Goal: Transaction & Acquisition: Book appointment/travel/reservation

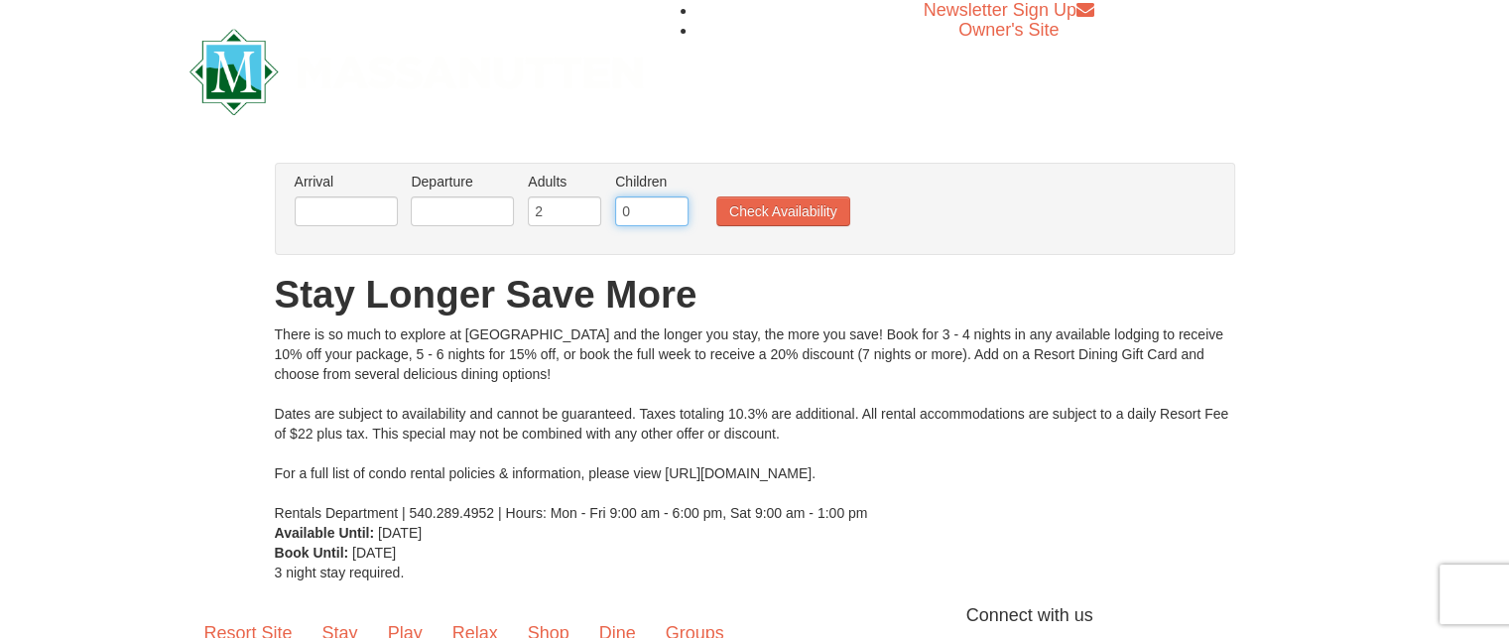
click at [645, 221] on input "0" at bounding box center [651, 211] width 73 height 30
click at [675, 208] on input "1" at bounding box center [651, 211] width 73 height 30
click at [675, 208] on input "2" at bounding box center [651, 211] width 73 height 30
click at [675, 208] on input "3" at bounding box center [651, 211] width 73 height 30
type input "4"
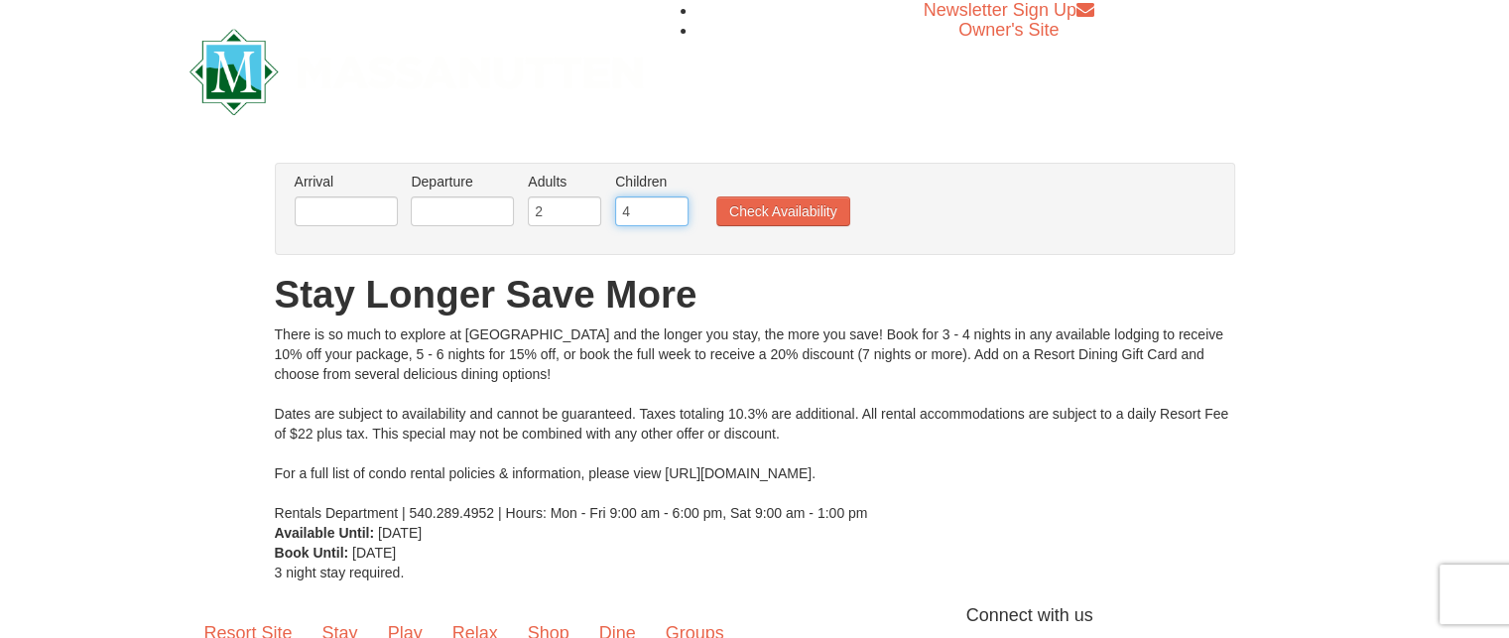
click at [675, 208] on input "4" at bounding box center [651, 211] width 73 height 30
click at [329, 197] on input "text" at bounding box center [346, 211] width 103 height 30
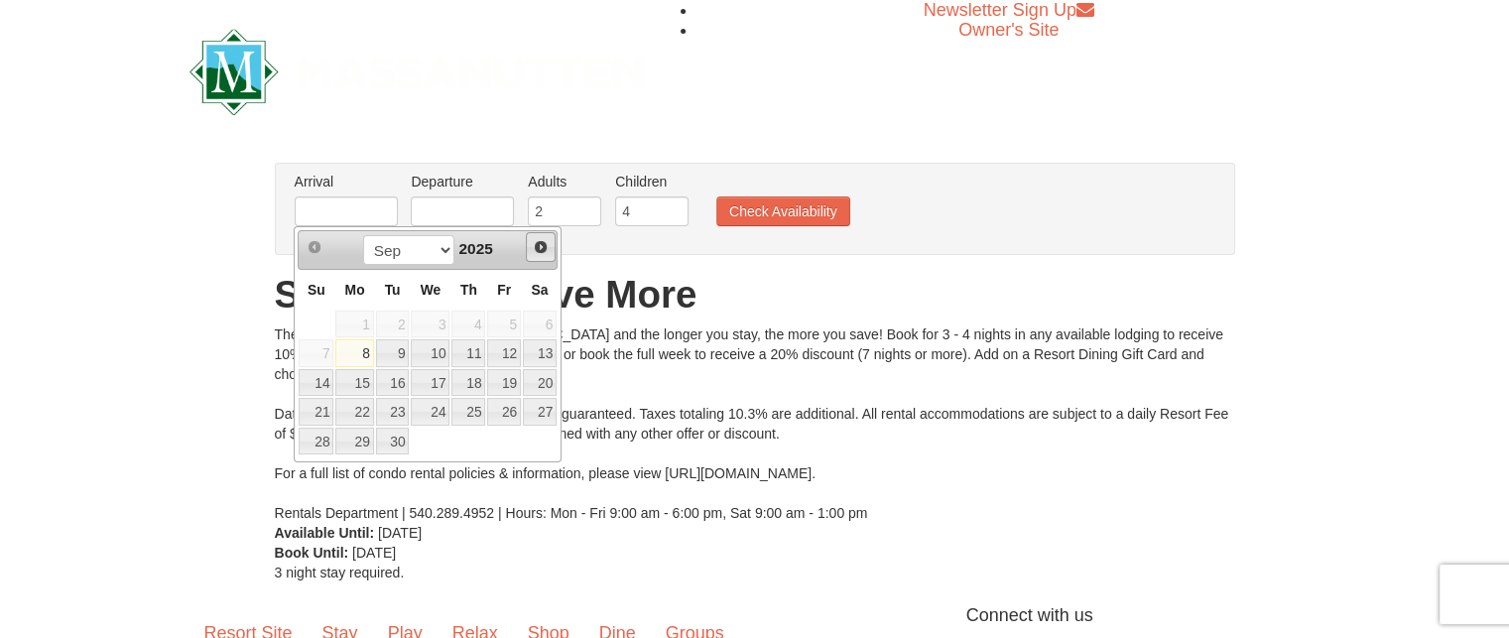
click at [542, 251] on span "Next" at bounding box center [541, 247] width 16 height 16
click at [534, 415] on link "27" at bounding box center [540, 412] width 34 height 28
type input "12/27/2025"
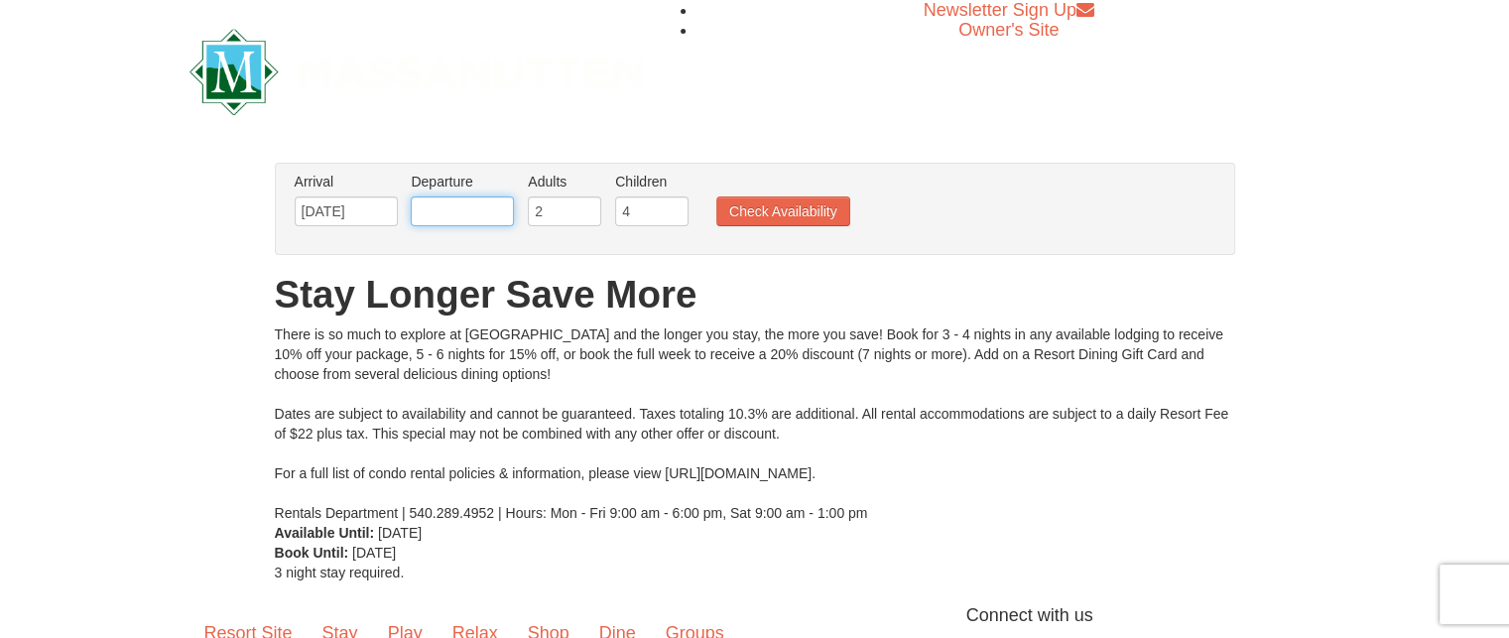
click at [472, 207] on input "text" at bounding box center [462, 211] width 103 height 30
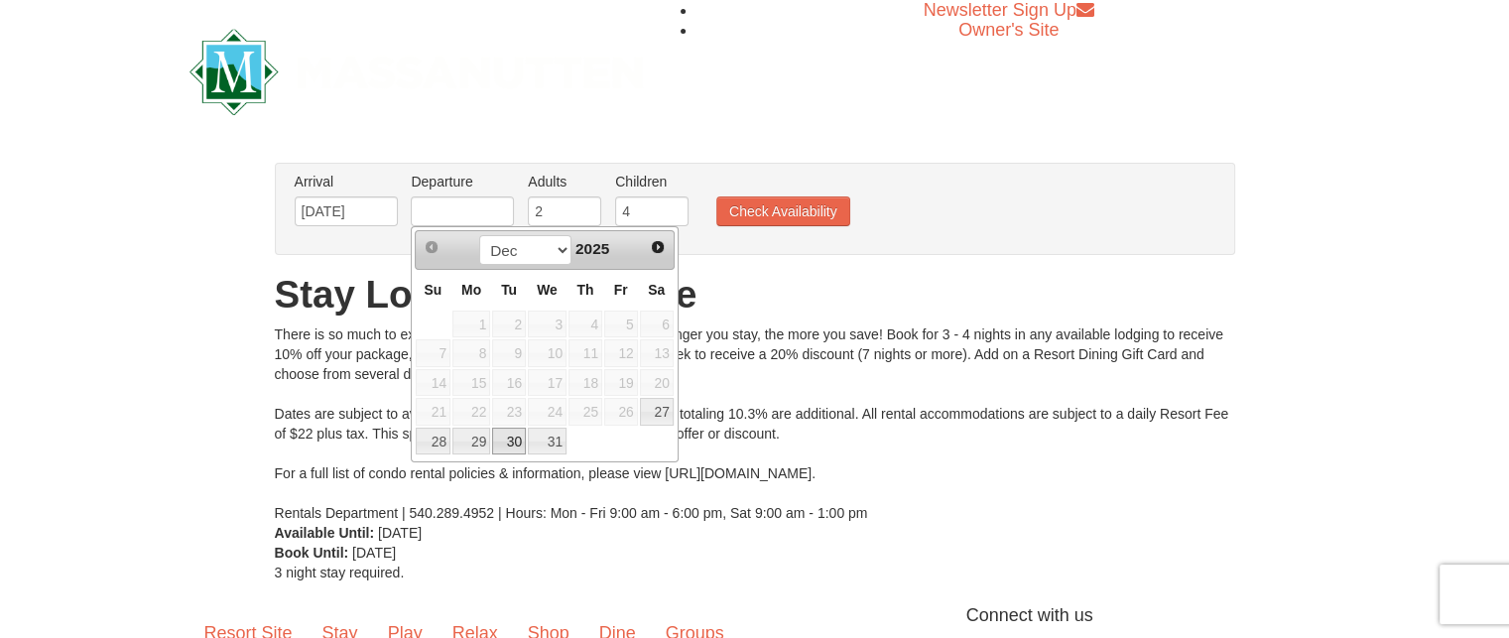
click at [497, 439] on link "30" at bounding box center [509, 442] width 34 height 28
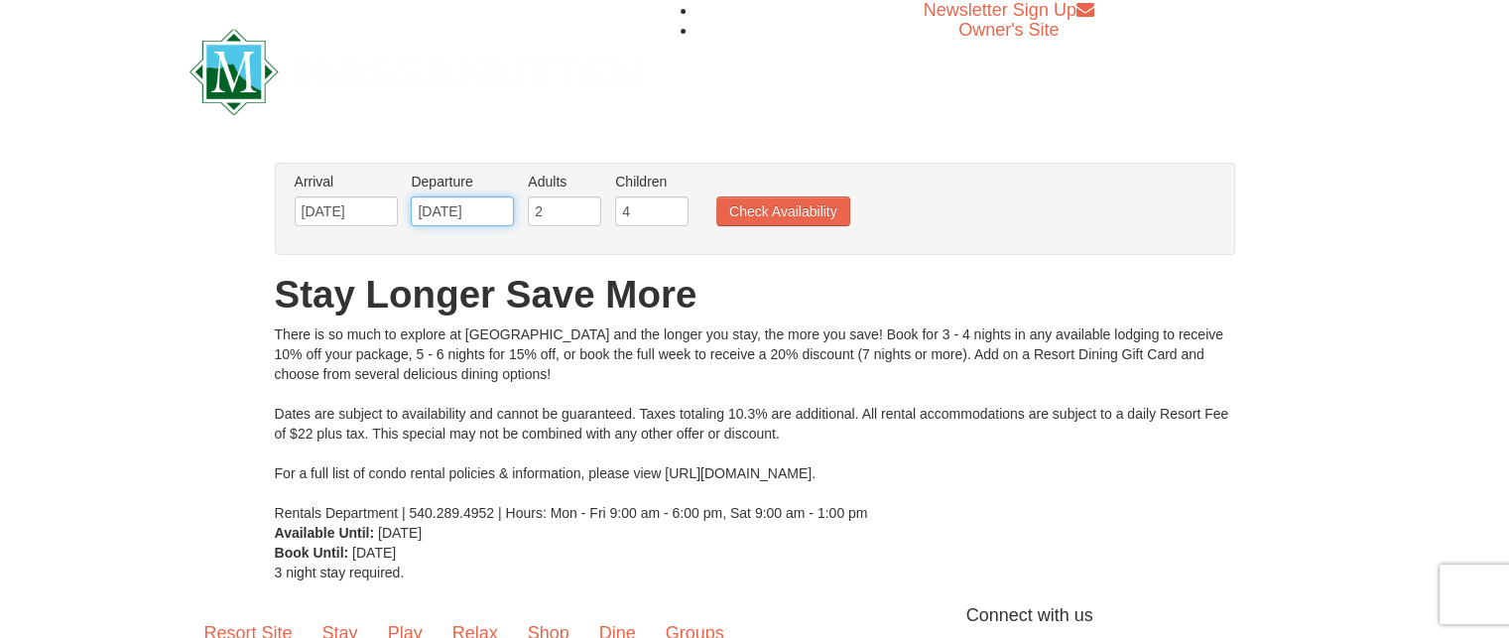
click at [441, 202] on input "12/30/2025" at bounding box center [462, 211] width 103 height 30
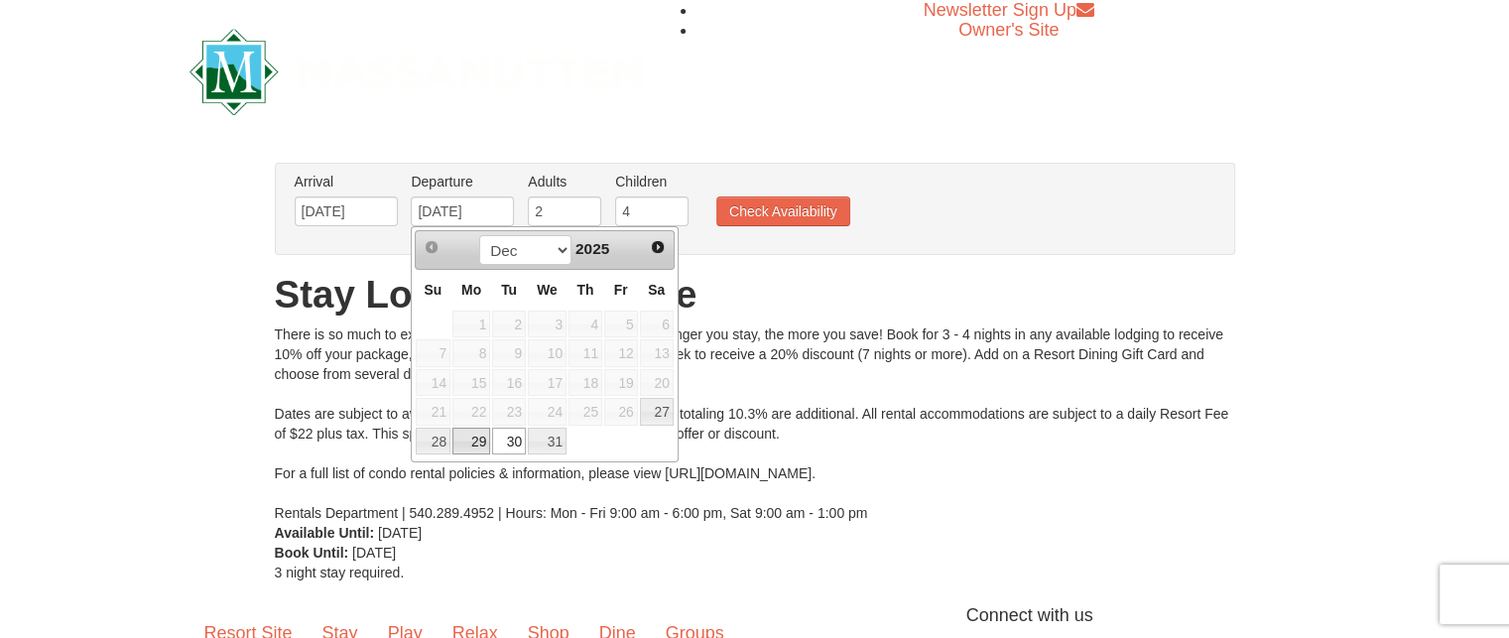
click at [473, 434] on link "29" at bounding box center [471, 442] width 38 height 28
type input "12/29/2025"
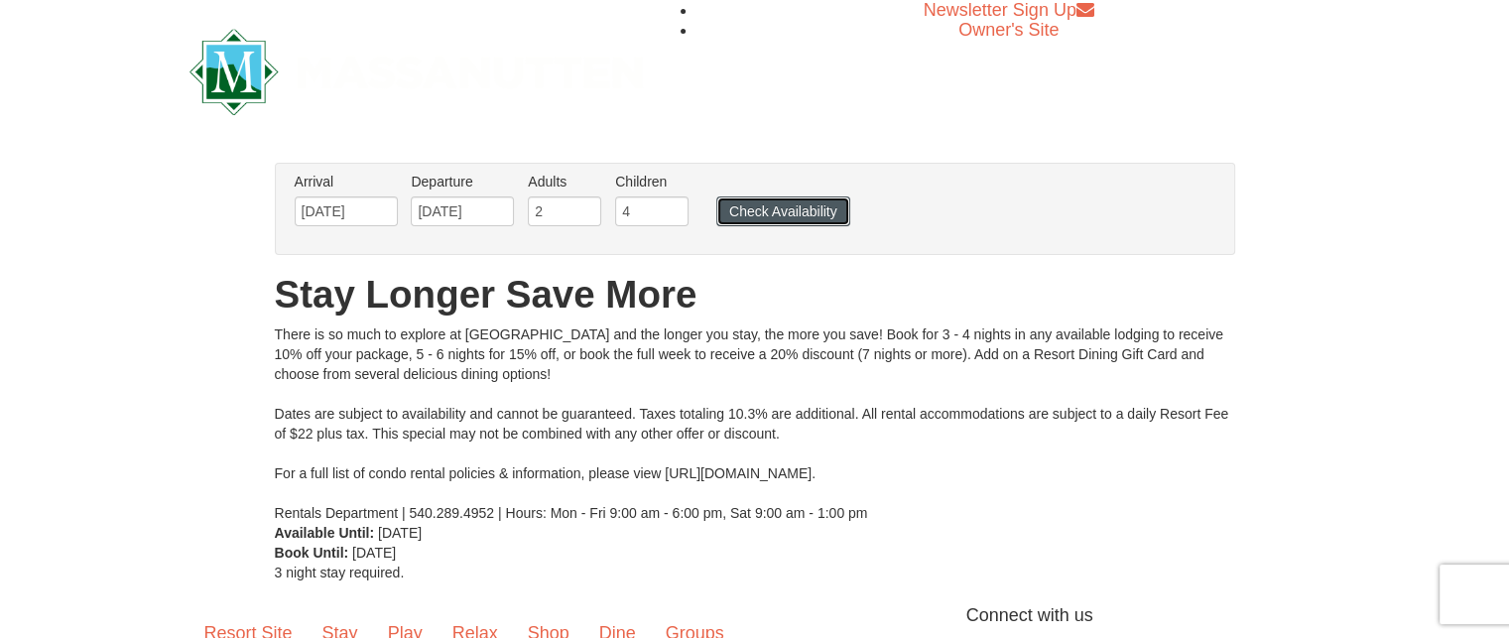
click at [774, 217] on button "Check Availability" at bounding box center [783, 211] width 134 height 30
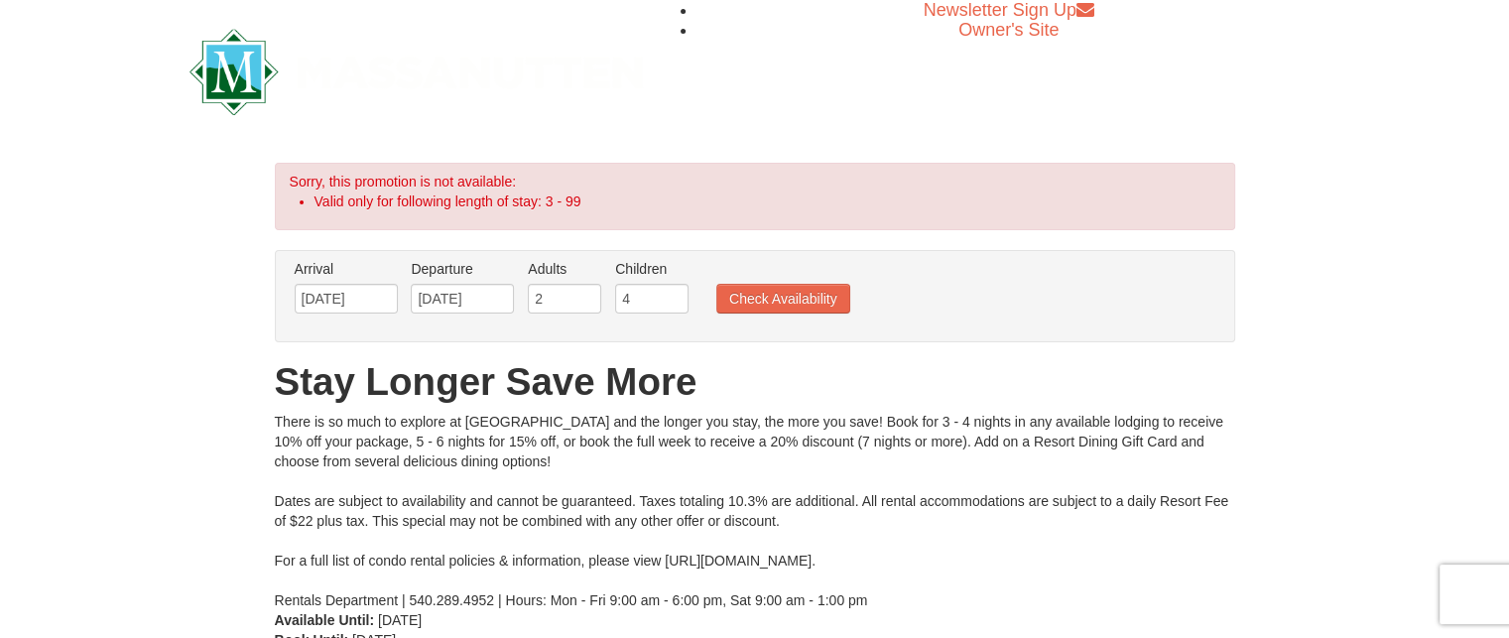
click at [433, 418] on div "There is so much to explore at [GEOGRAPHIC_DATA] and the longer you stay, the m…" at bounding box center [755, 511] width 960 height 198
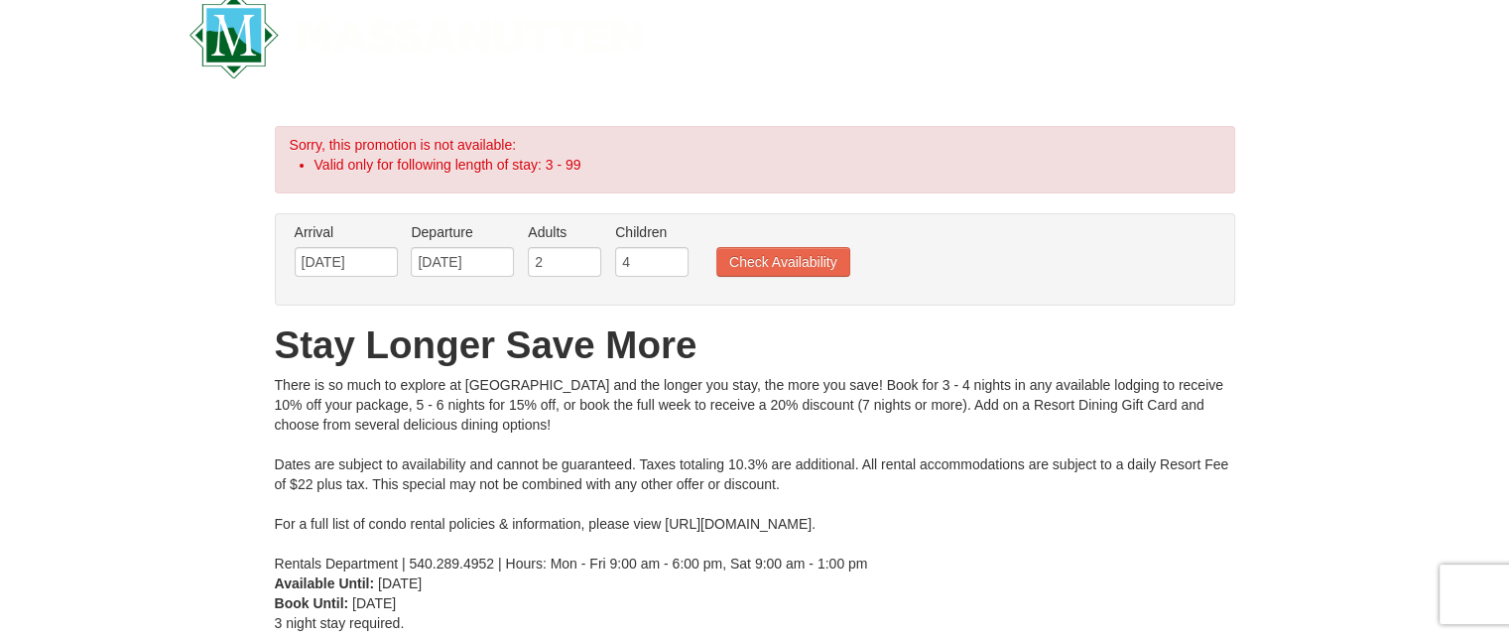
scroll to position [40, 0]
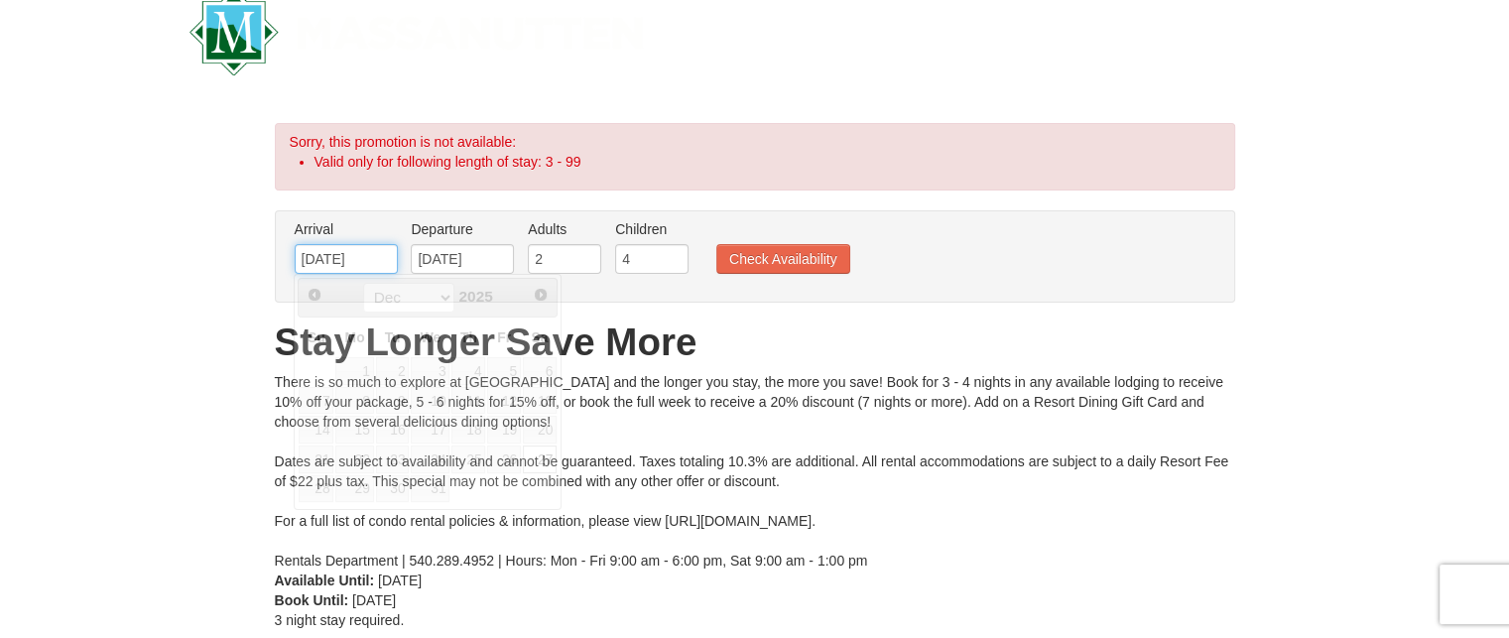
click at [355, 253] on input "[DATE]" at bounding box center [346, 259] width 103 height 30
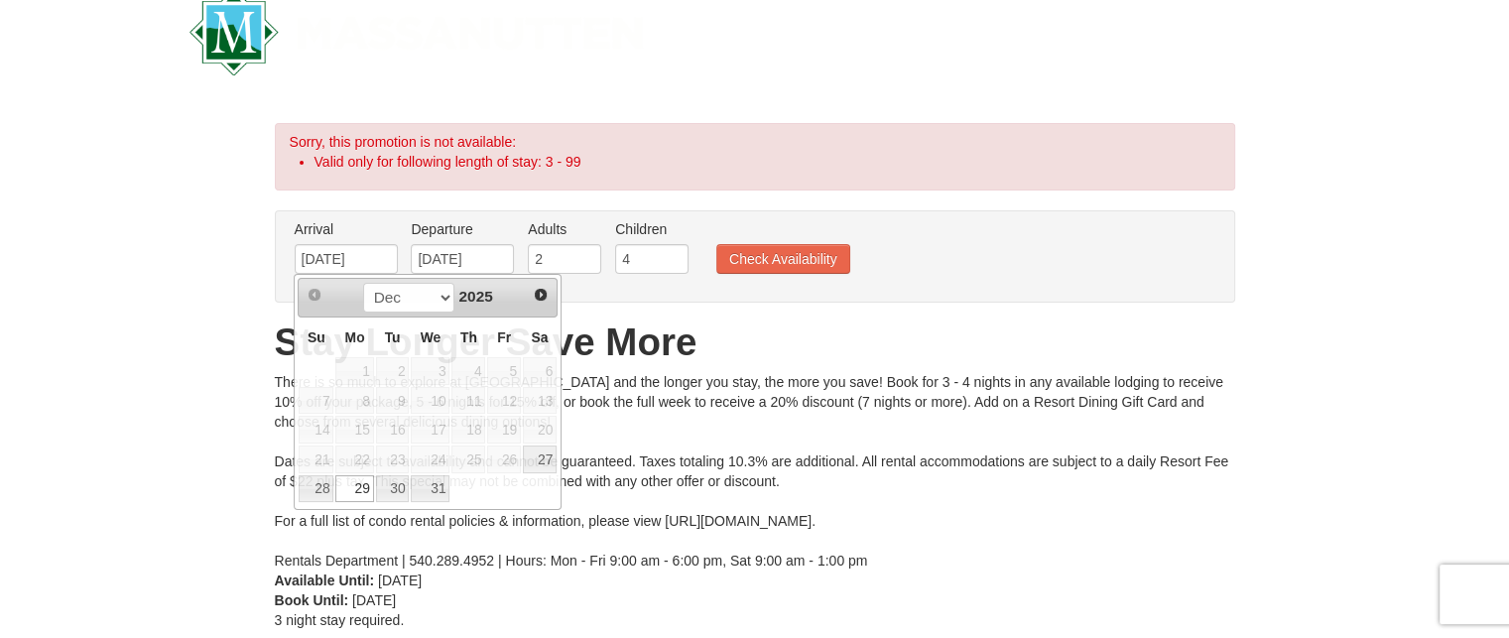
click at [234, 410] on div "× Sorry, this promotion is not available: Valid only for following length of st…" at bounding box center [754, 376] width 1509 height 547
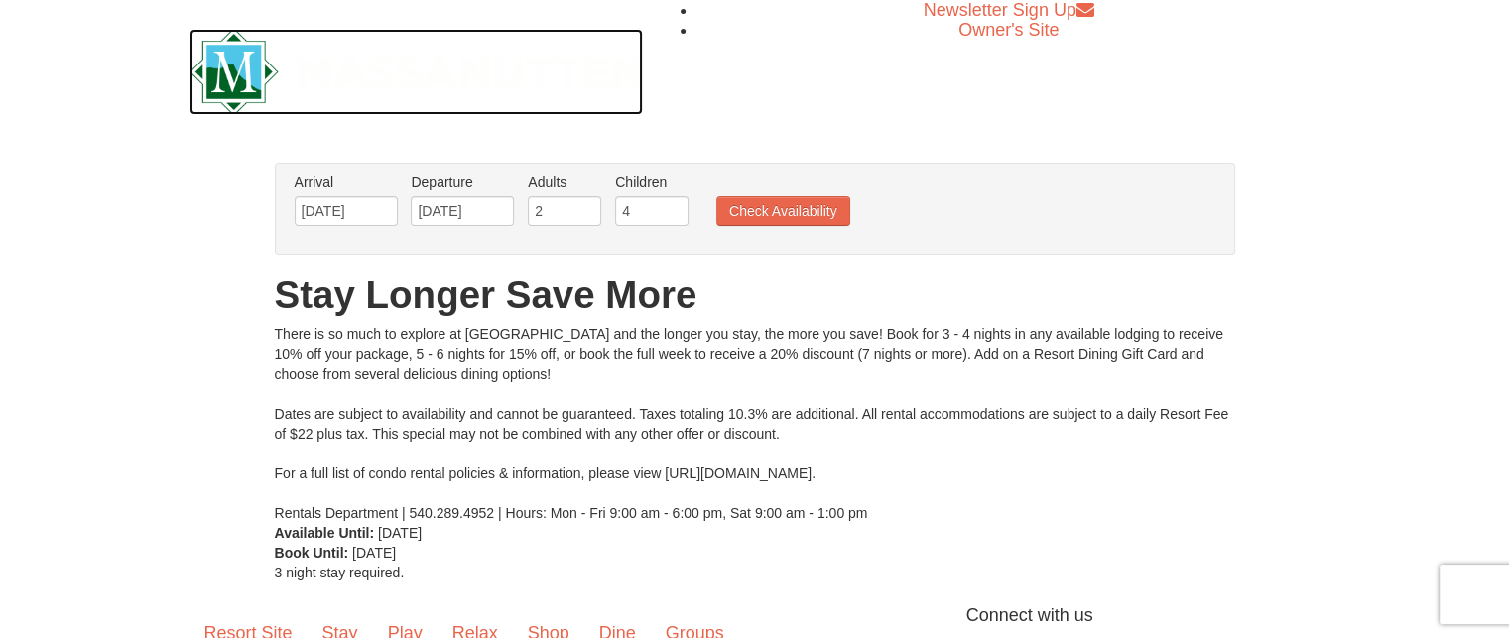
click at [238, 55] on img at bounding box center [416, 72] width 454 height 86
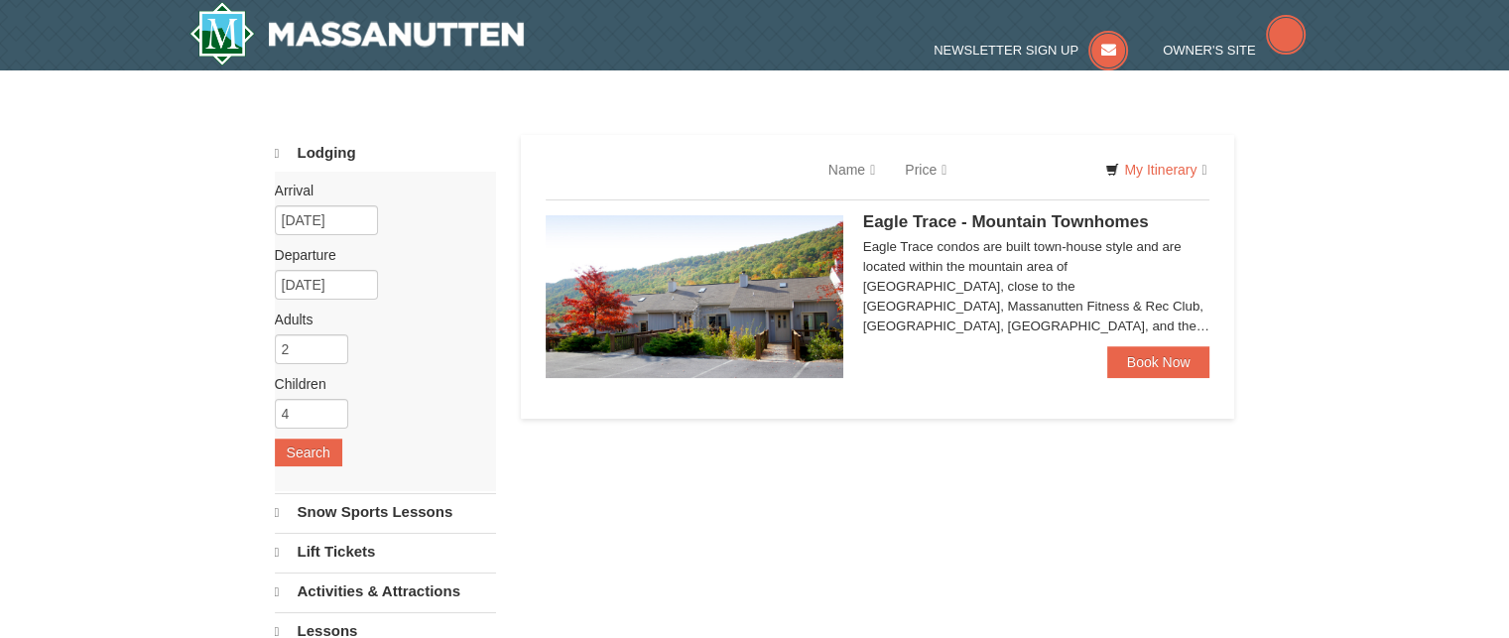
select select "9"
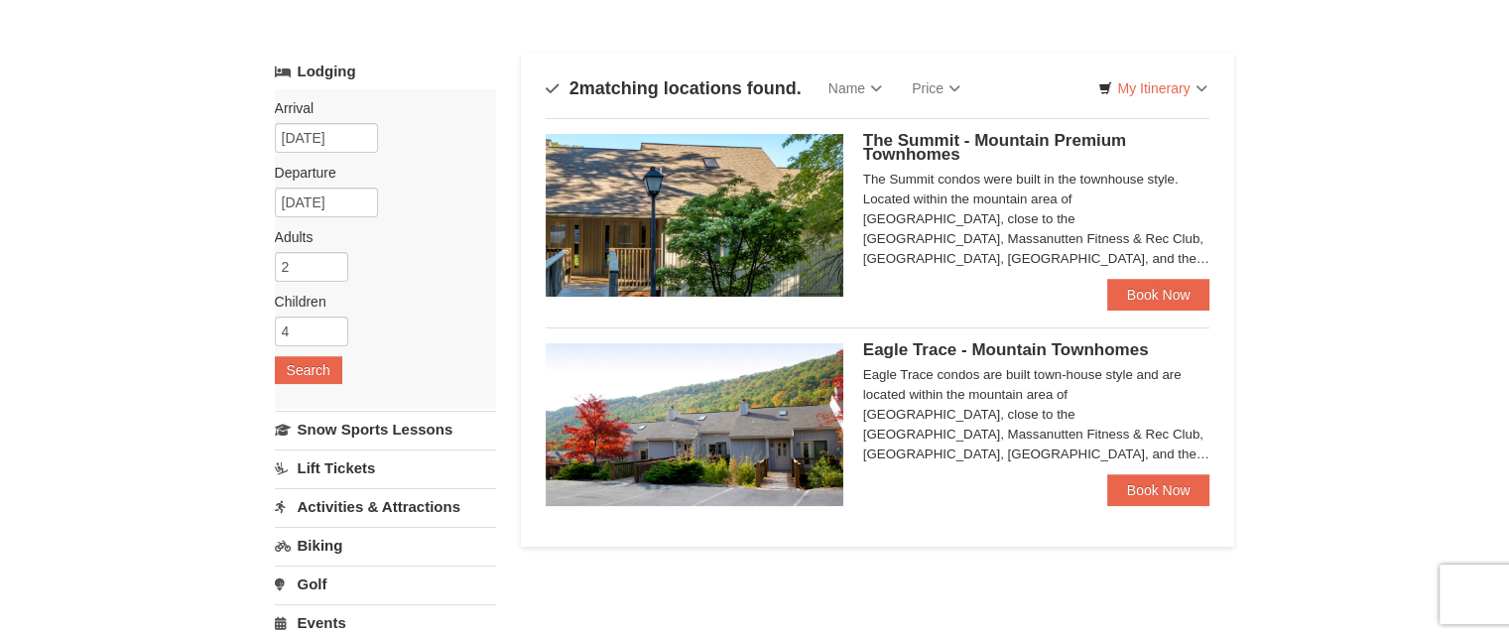
scroll to position [79, 0]
click at [1152, 302] on link "Book Now" at bounding box center [1158, 296] width 103 height 32
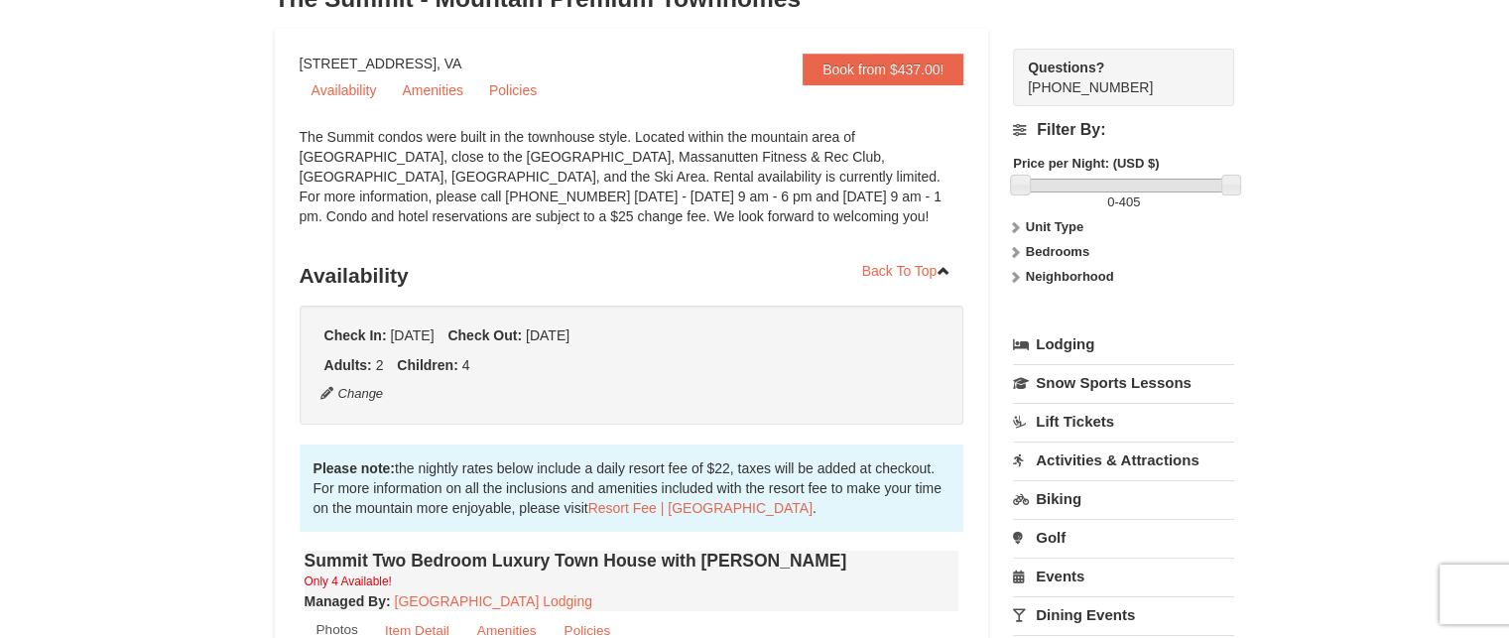
scroll to position [159, 0]
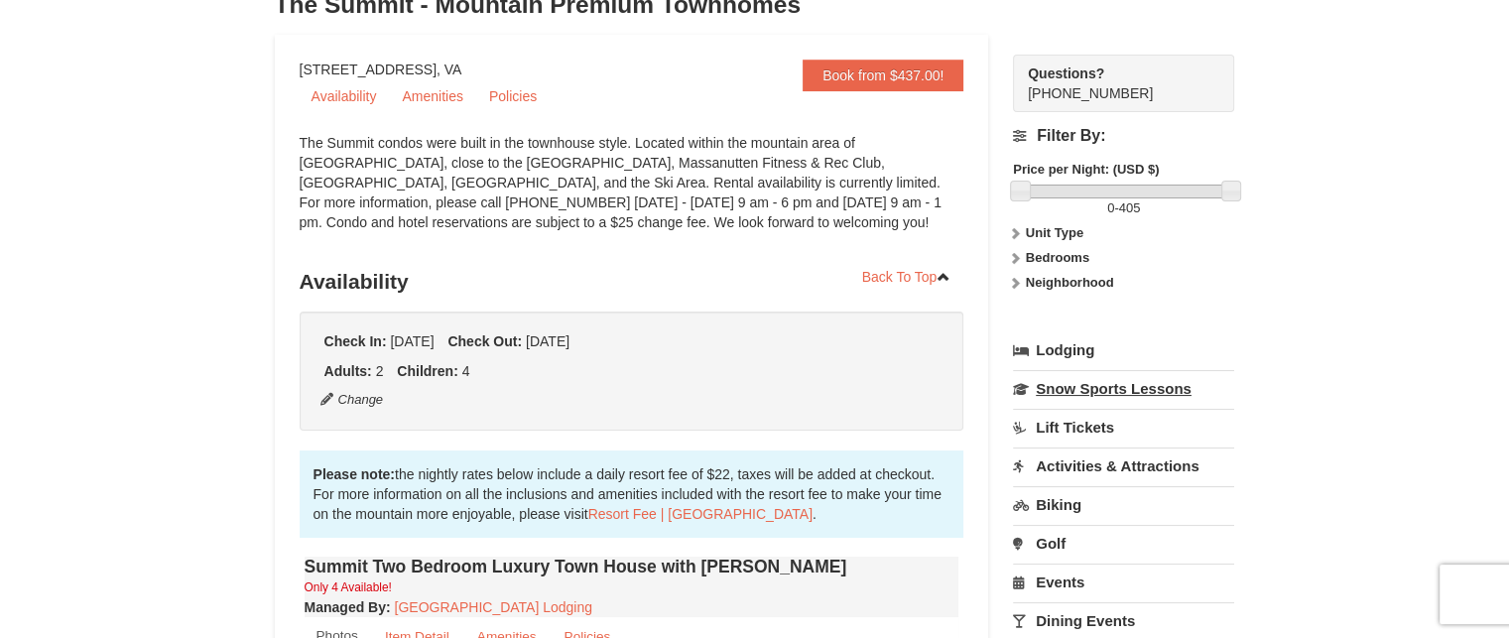
click at [1087, 391] on link "Snow Sports Lessons" at bounding box center [1123, 388] width 221 height 37
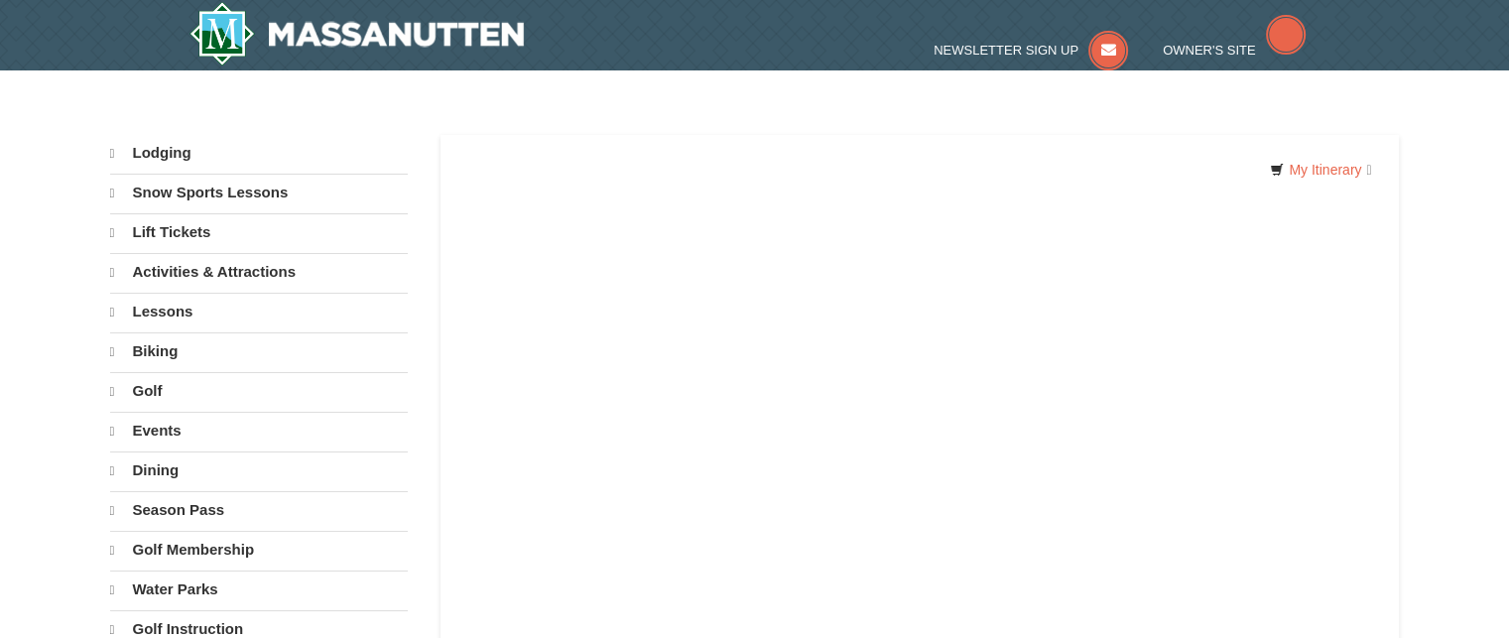
select select "9"
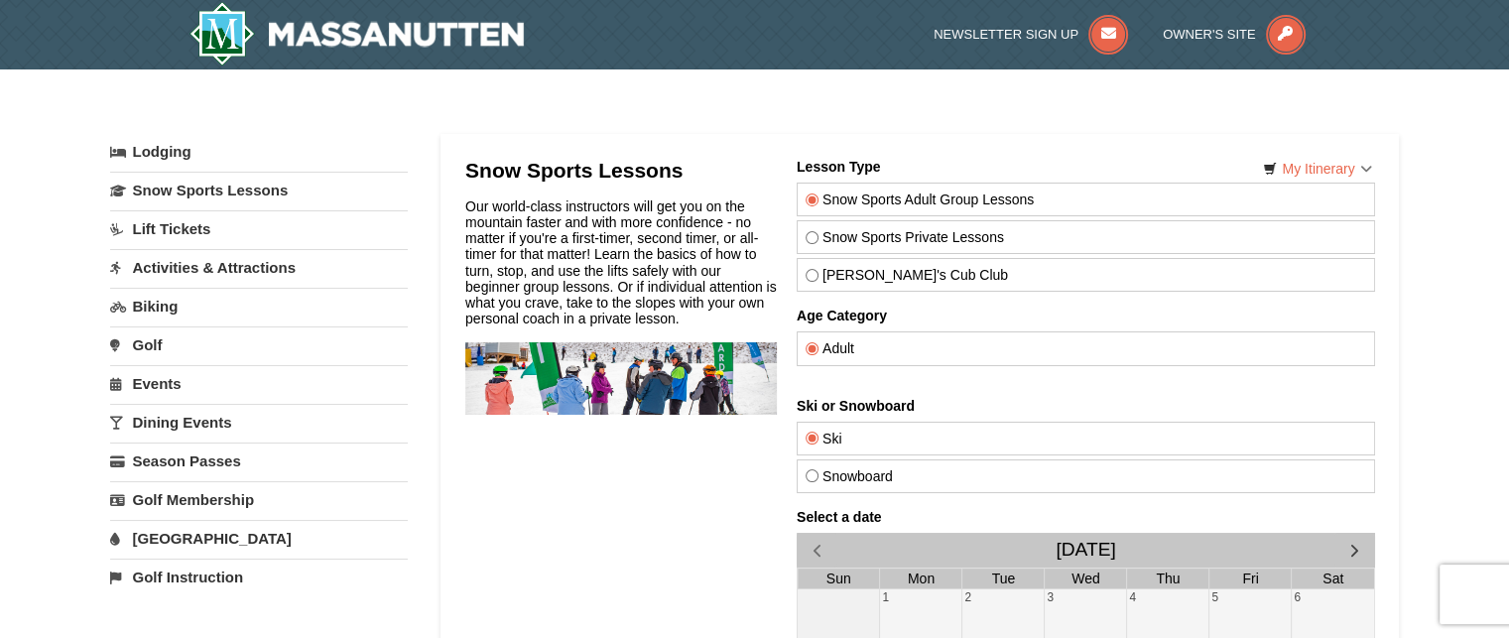
click at [440, 154] on div at bounding box center [919, 599] width 959 height 931
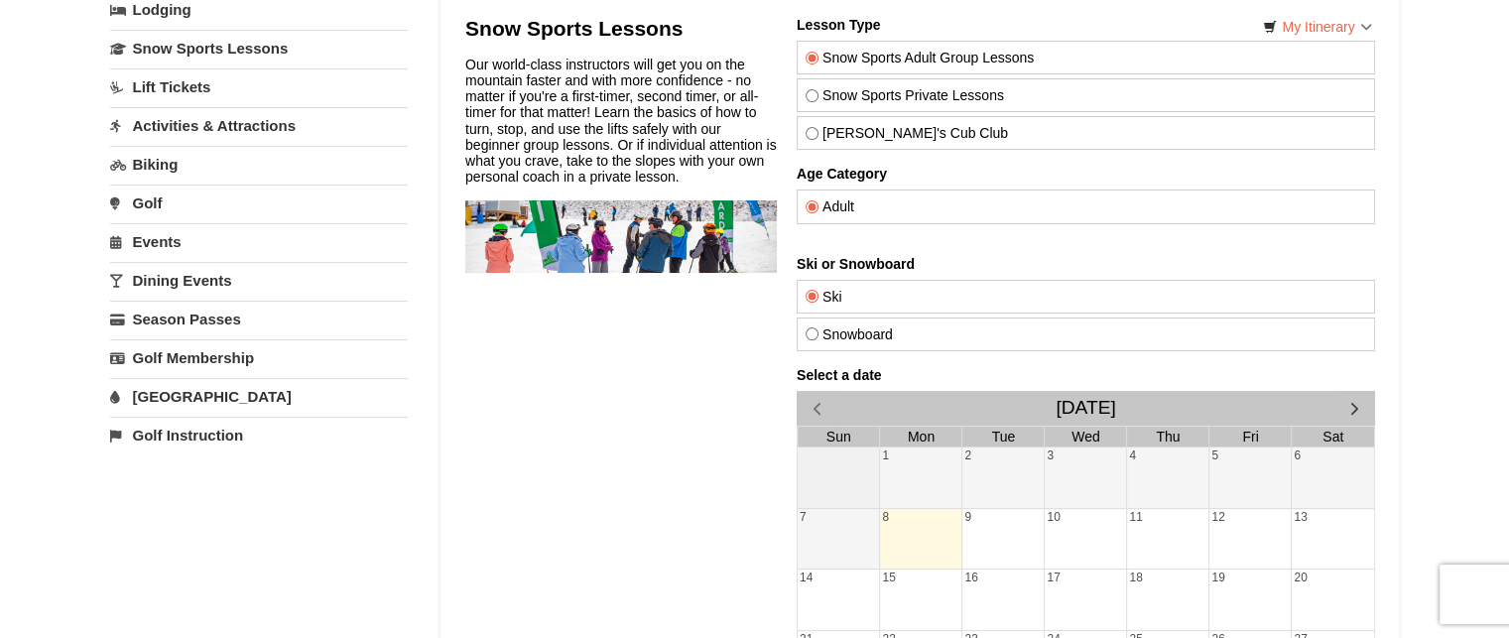
scroll to position [297, 0]
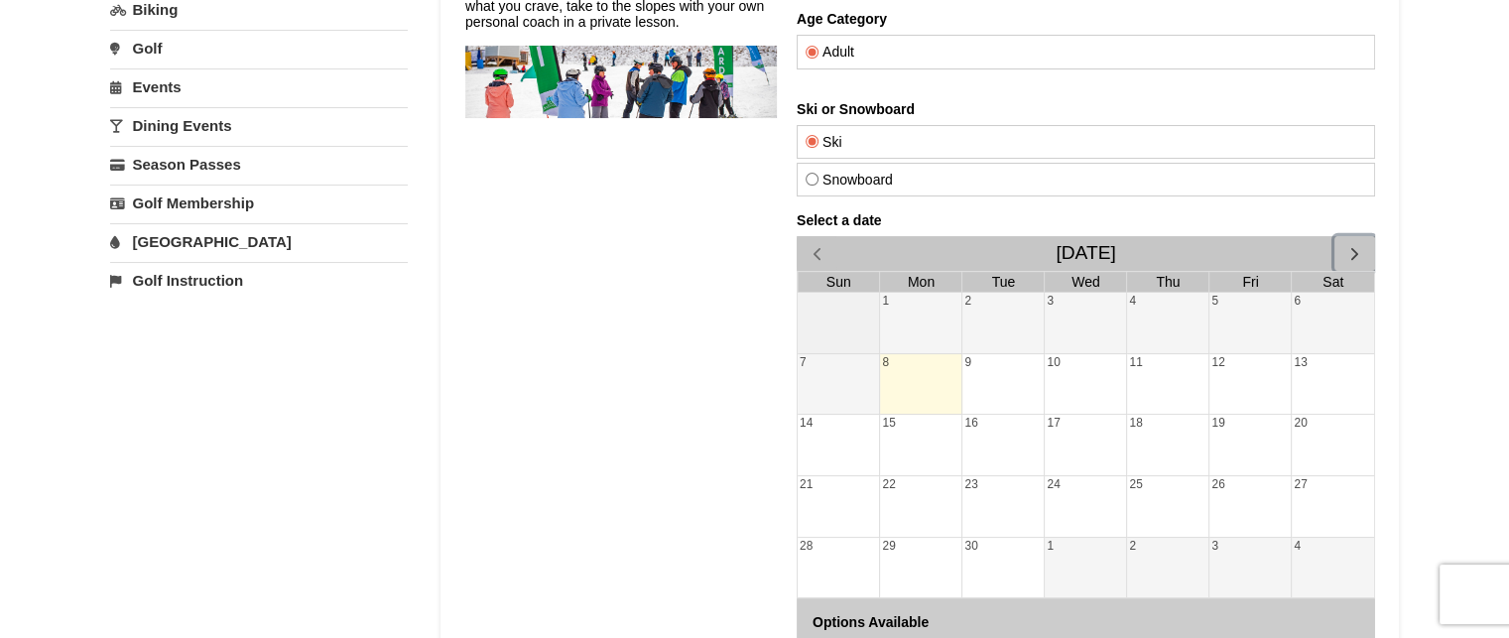
click at [1349, 238] on button "button" at bounding box center [1353, 253] width 41 height 35
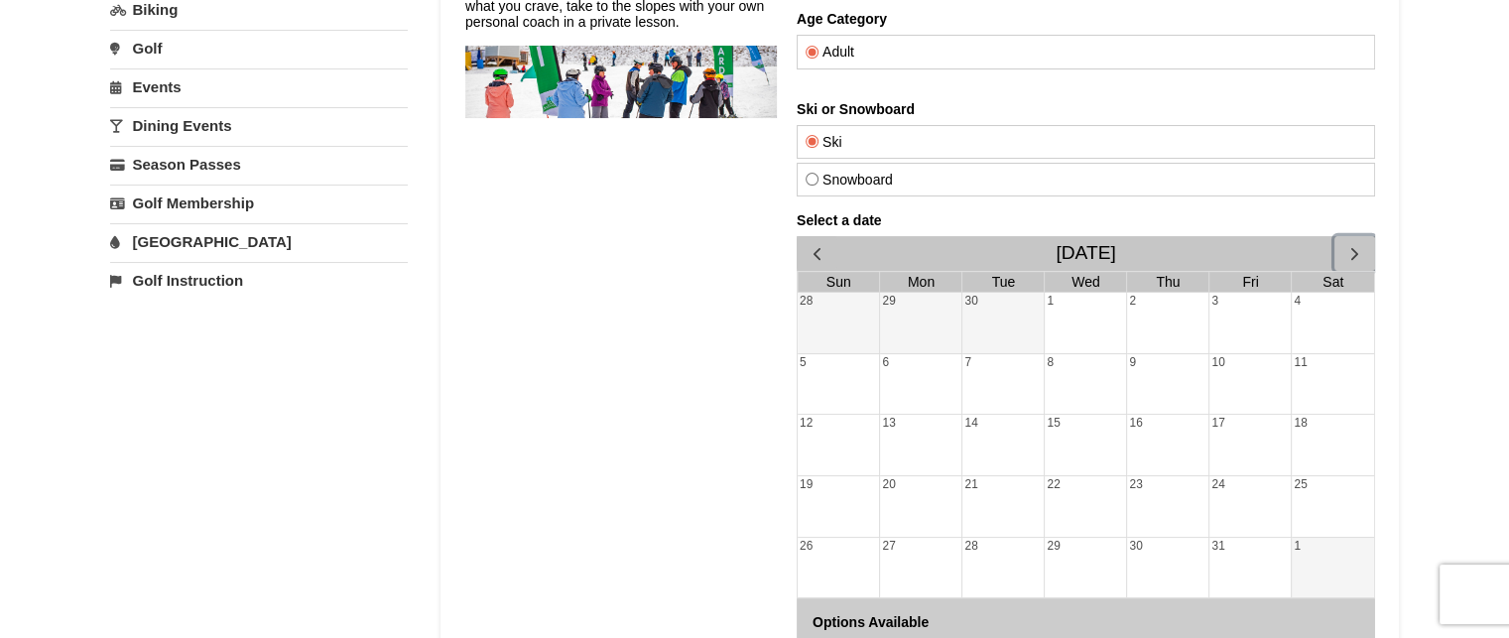
click at [1349, 238] on button "button" at bounding box center [1353, 253] width 41 height 35
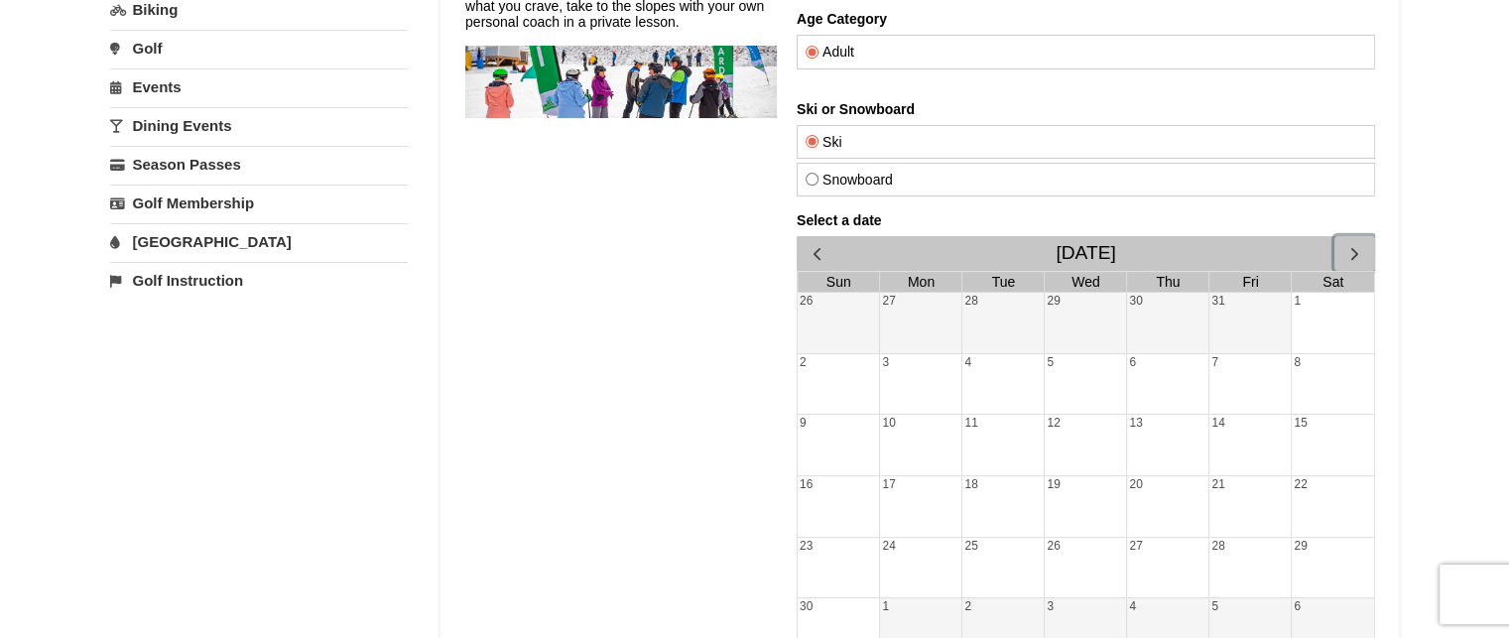
click at [1349, 238] on button "button" at bounding box center [1353, 253] width 41 height 35
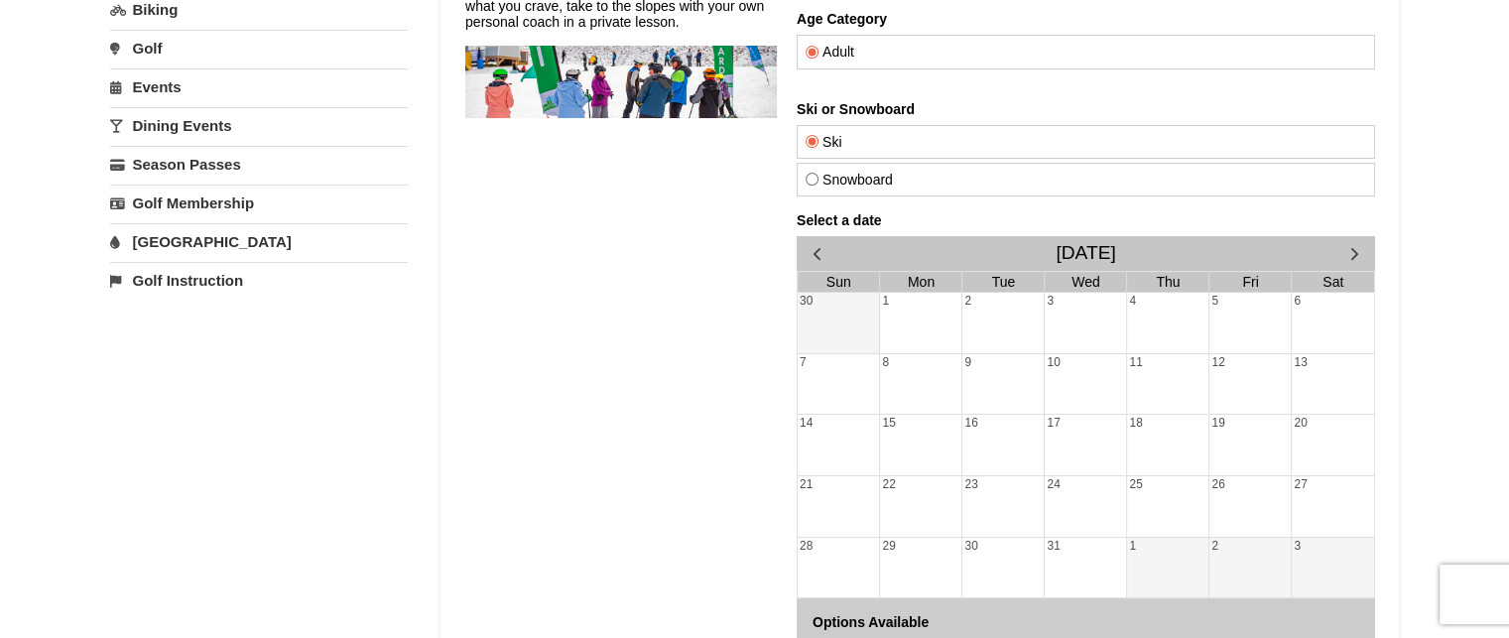
click at [599, 496] on div "Snow Sports Lessons Our world-class instructors will get you on the mountain fa…" at bounding box center [620, 315] width 312 height 906
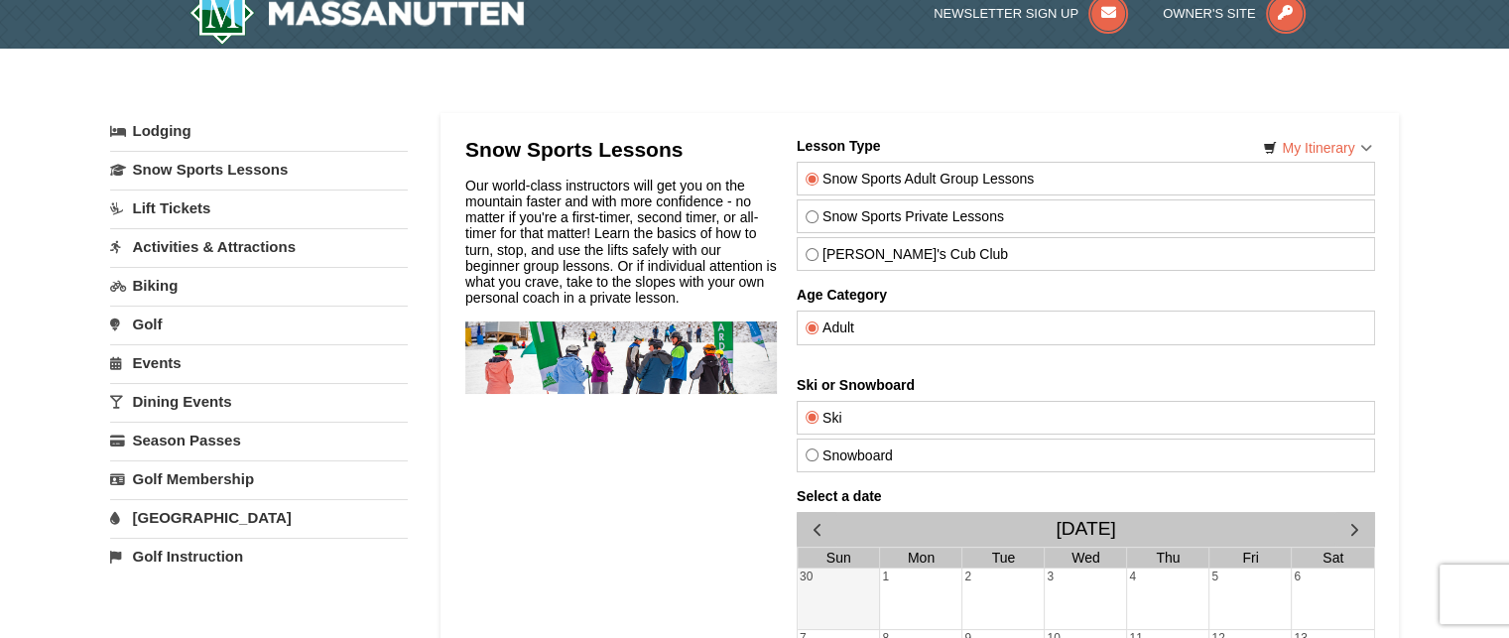
scroll to position [0, 0]
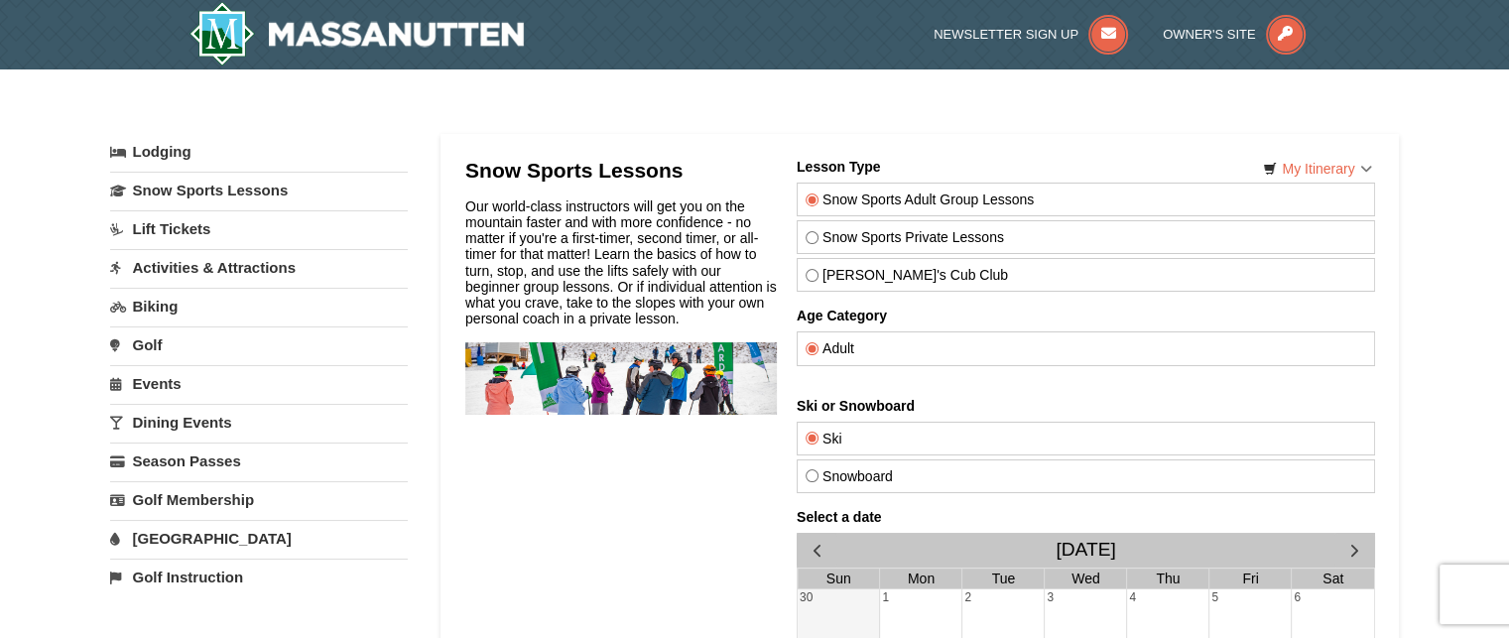
click at [197, 281] on link "Activities & Attractions" at bounding box center [259, 267] width 298 height 37
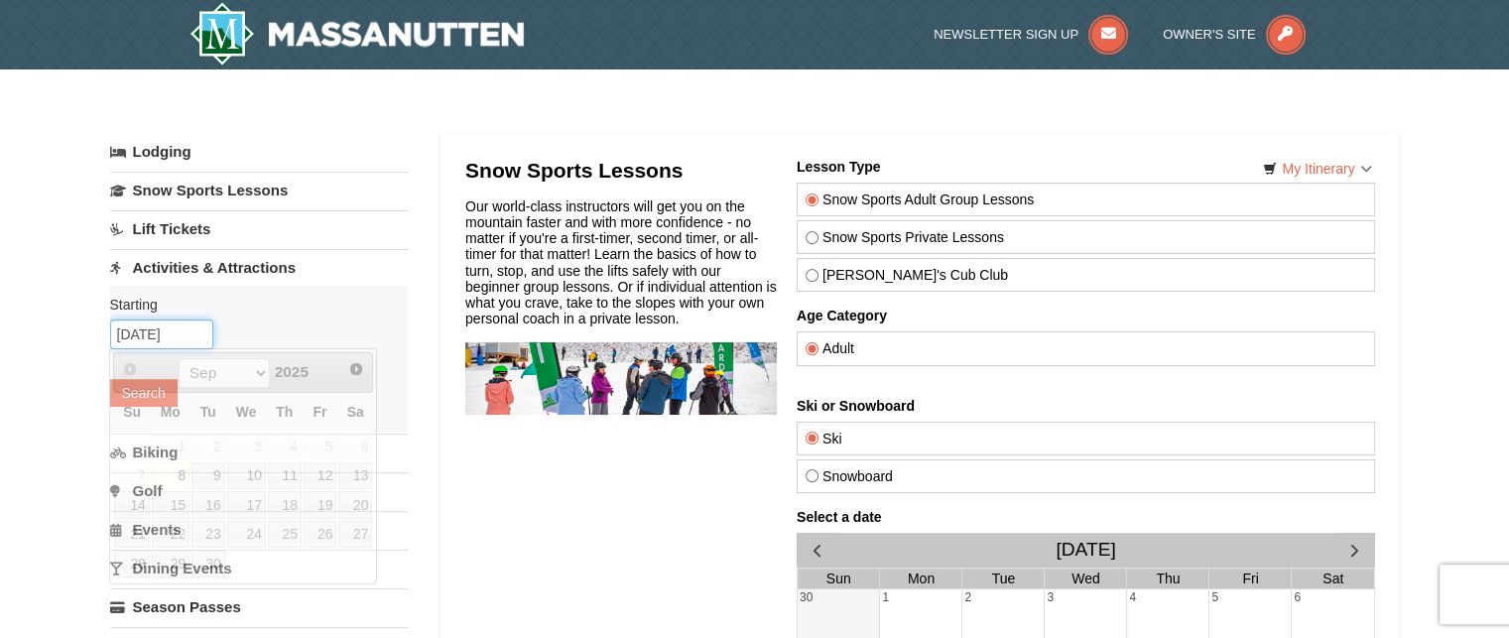
click at [148, 346] on input "09/08/2025" at bounding box center [161, 334] width 103 height 30
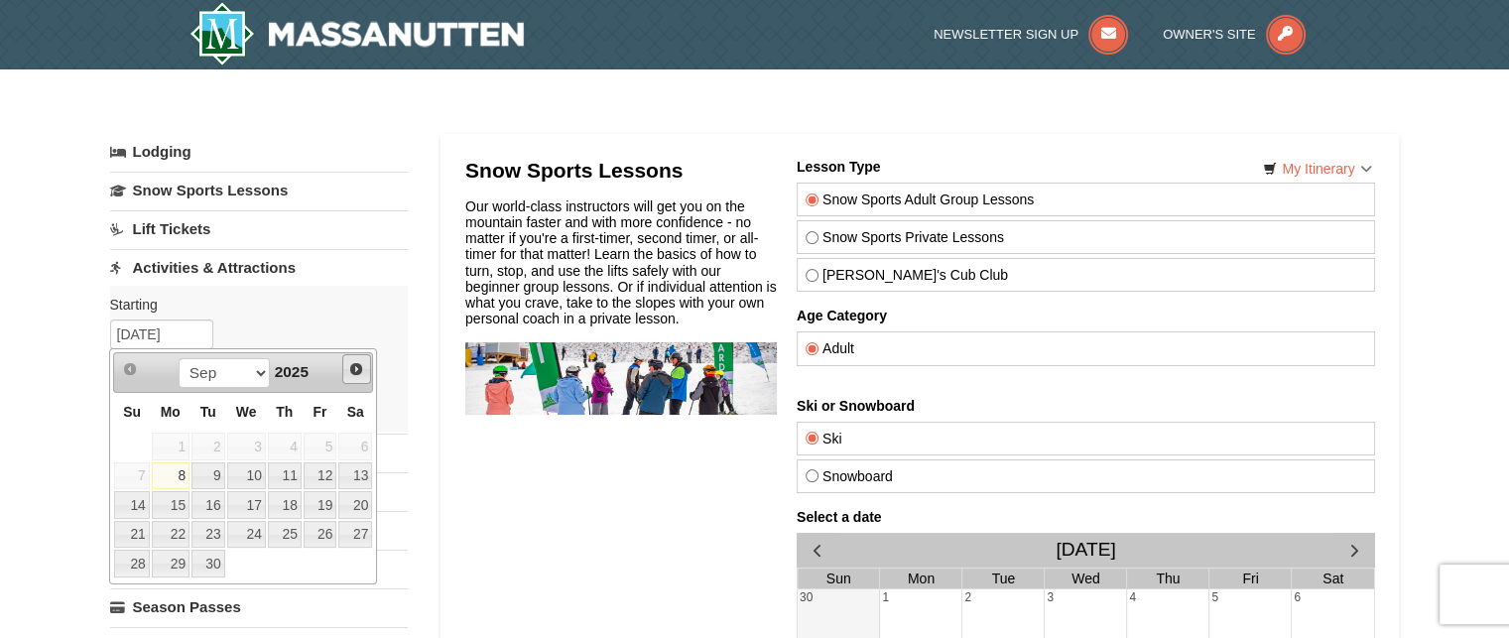
click at [357, 354] on link "Next" at bounding box center [357, 369] width 30 height 30
click at [662, 431] on div "Prev Next Sep Oct Nov Dec 2025" at bounding box center [702, 440] width 81 height 18
click at [662, 491] on span "Next" at bounding box center [702, 491] width 81 height 0
click at [497, 614] on span "Next" at bounding box center [505, 623] width 17 height 18
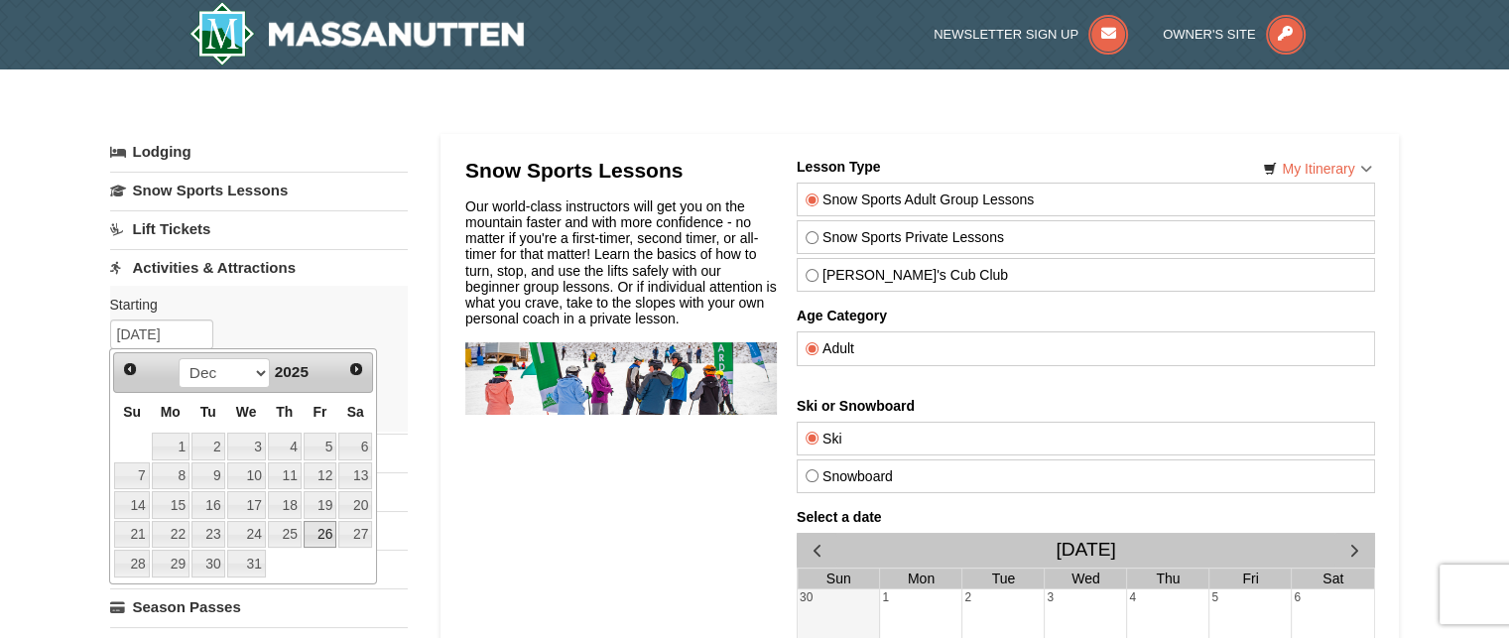
click at [326, 540] on link "26" at bounding box center [321, 535] width 34 height 28
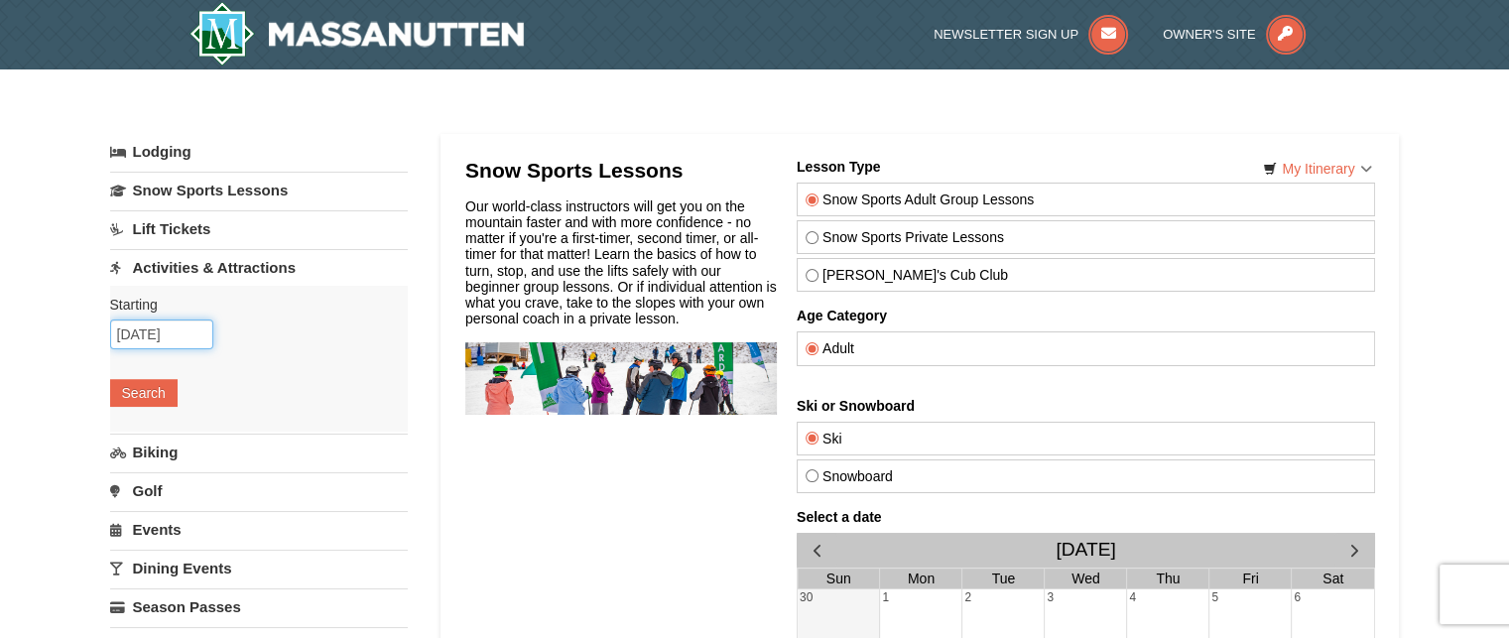
click at [189, 322] on input "[DATE]" at bounding box center [161, 334] width 103 height 30
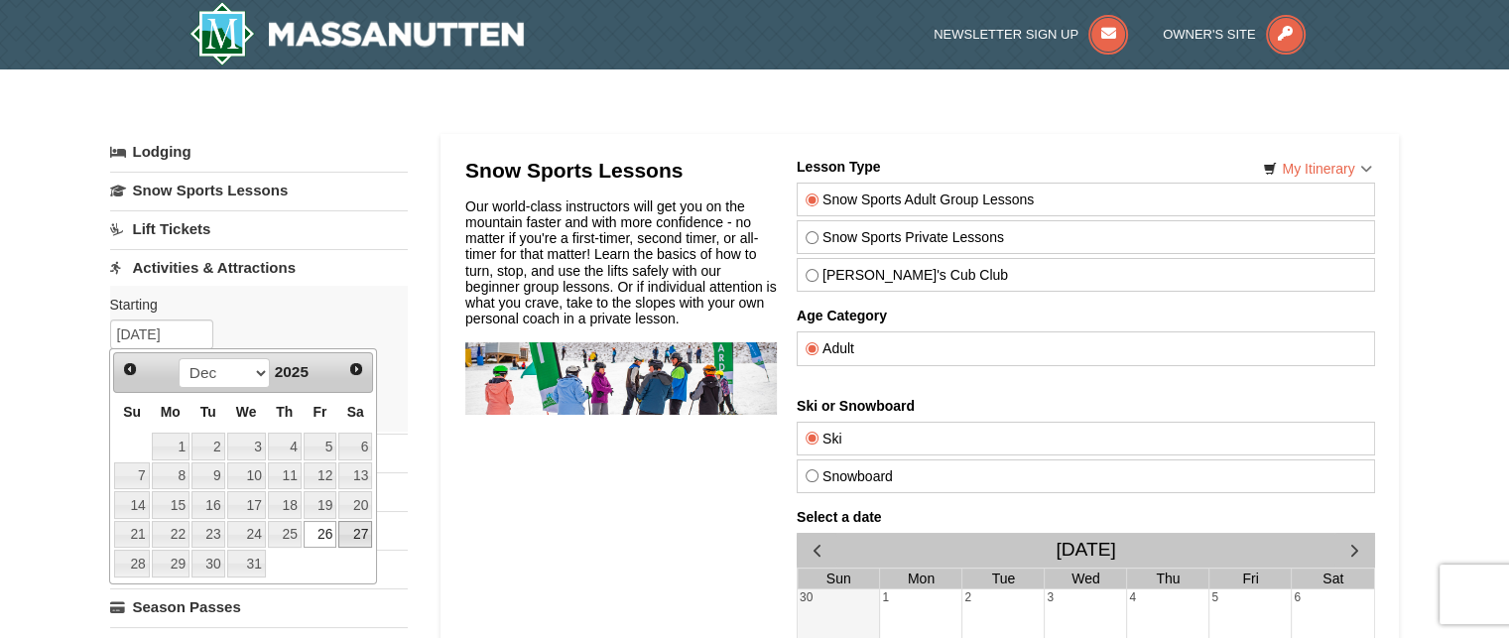
click at [349, 528] on link "27" at bounding box center [355, 535] width 34 height 28
type input "12/27/2025"
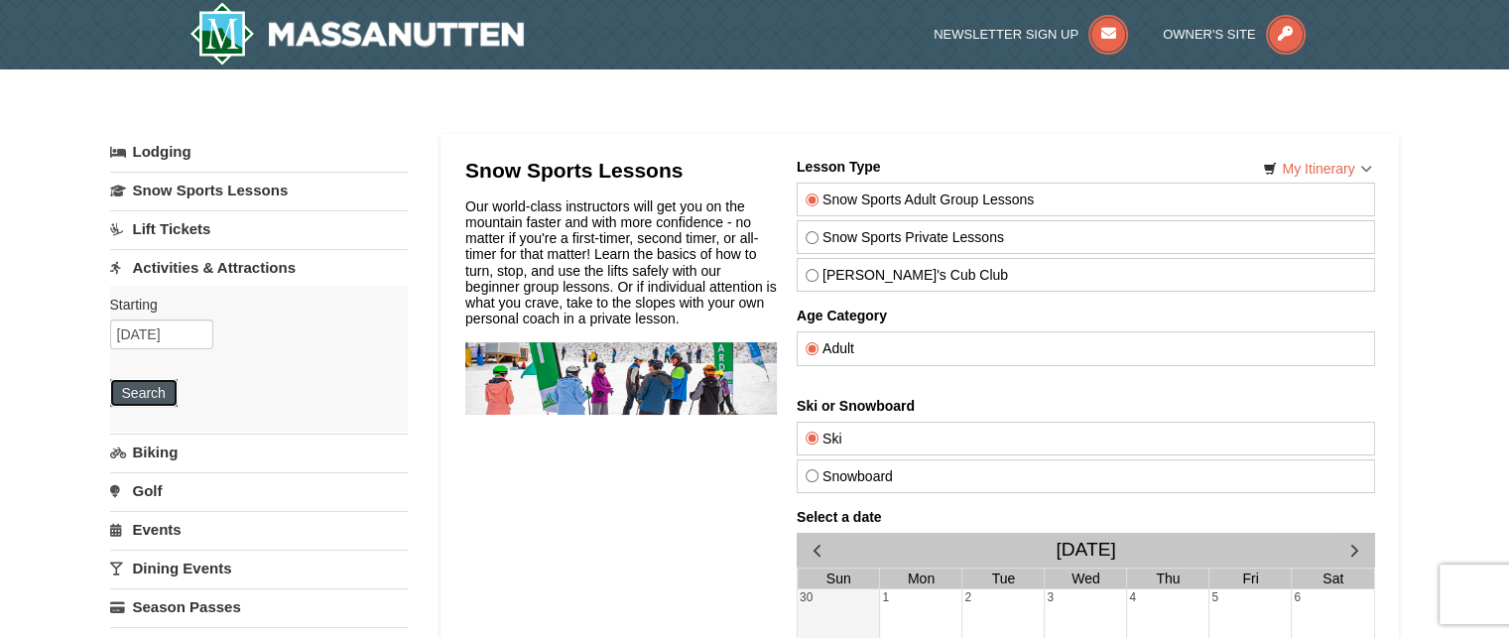
click at [148, 386] on button "Search" at bounding box center [143, 393] width 67 height 28
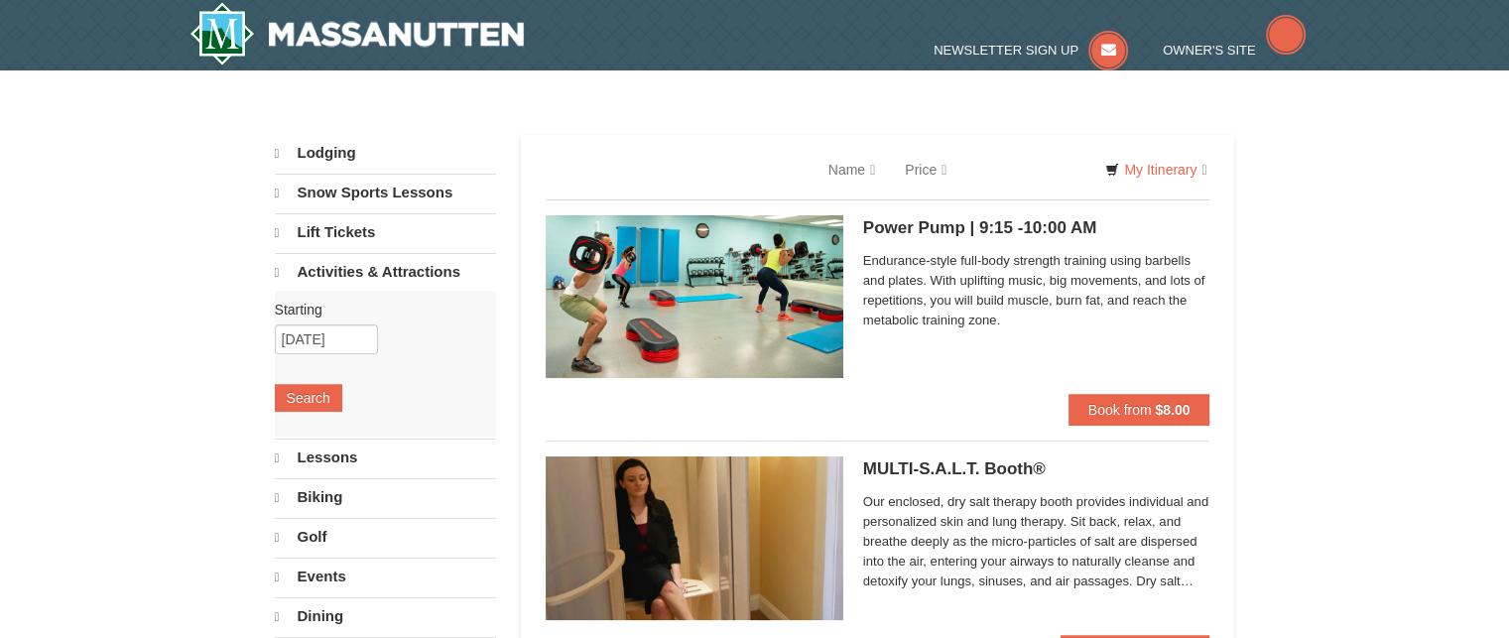
select select "9"
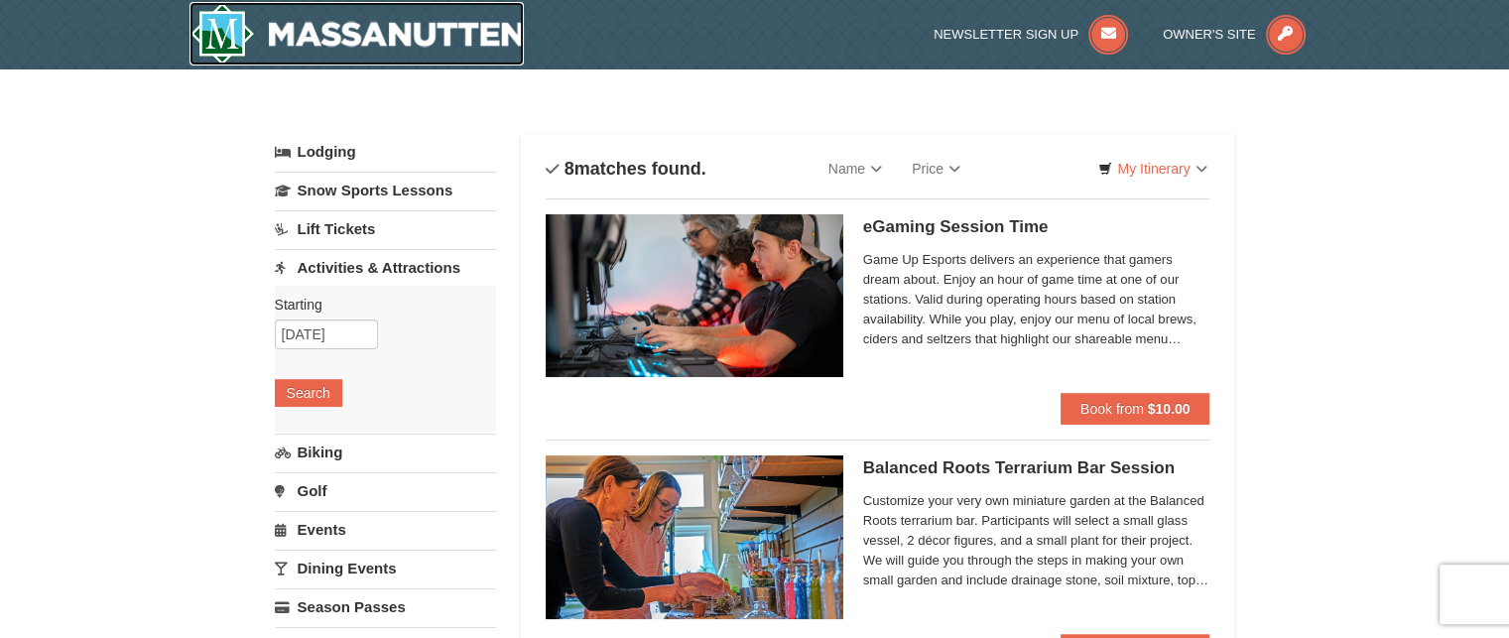
click at [325, 33] on img at bounding box center [356, 33] width 335 height 63
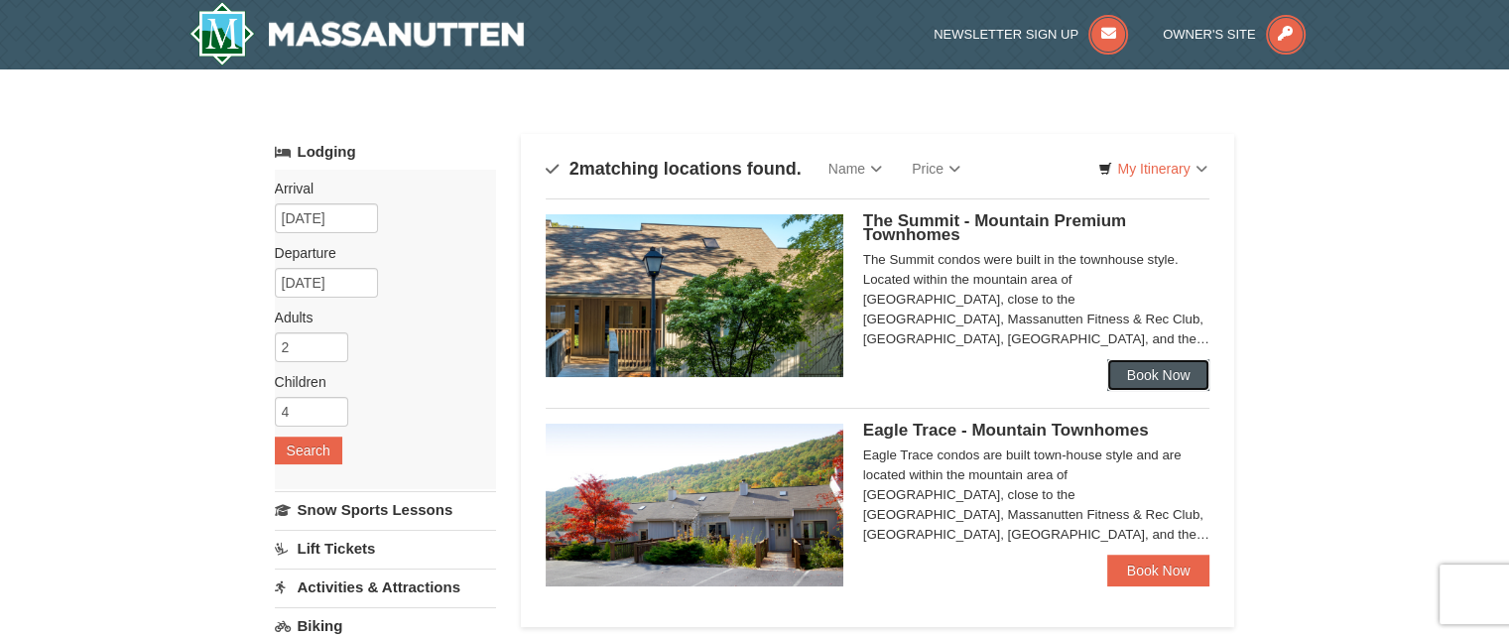
click at [1148, 377] on link "Book Now" at bounding box center [1158, 375] width 103 height 32
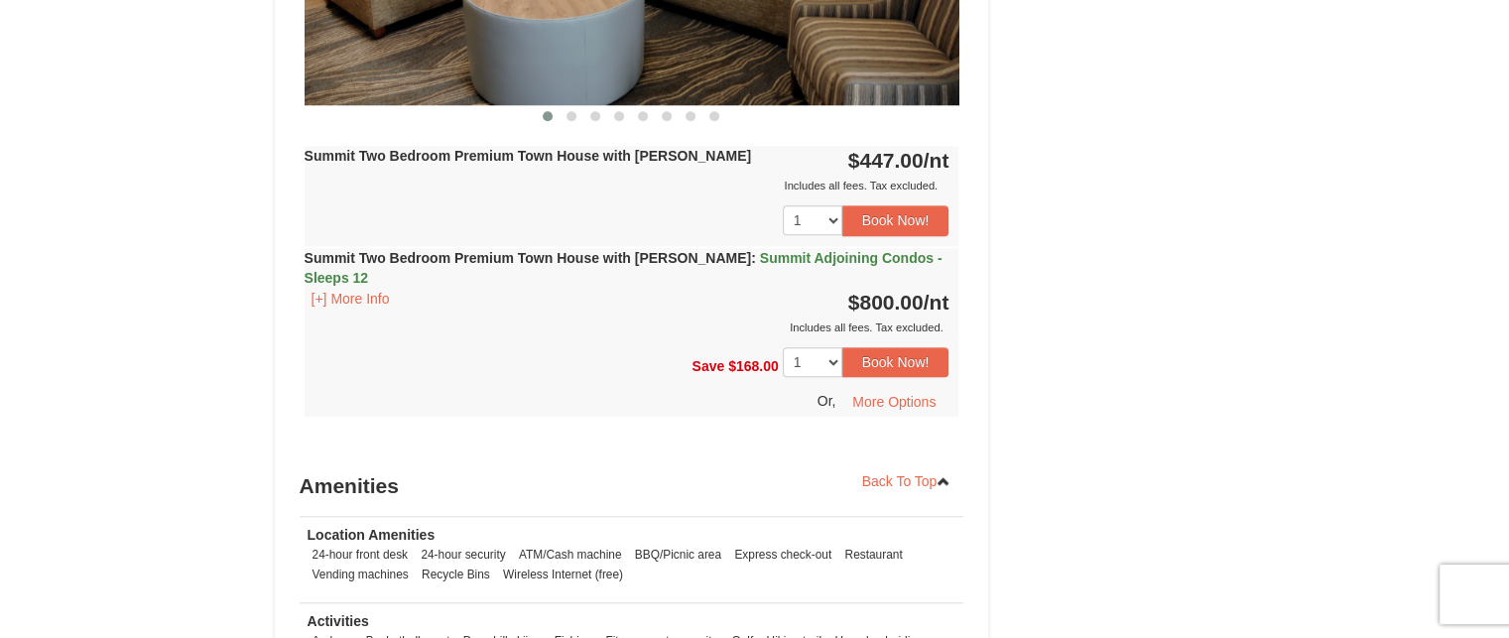
scroll to position [1925, 0]
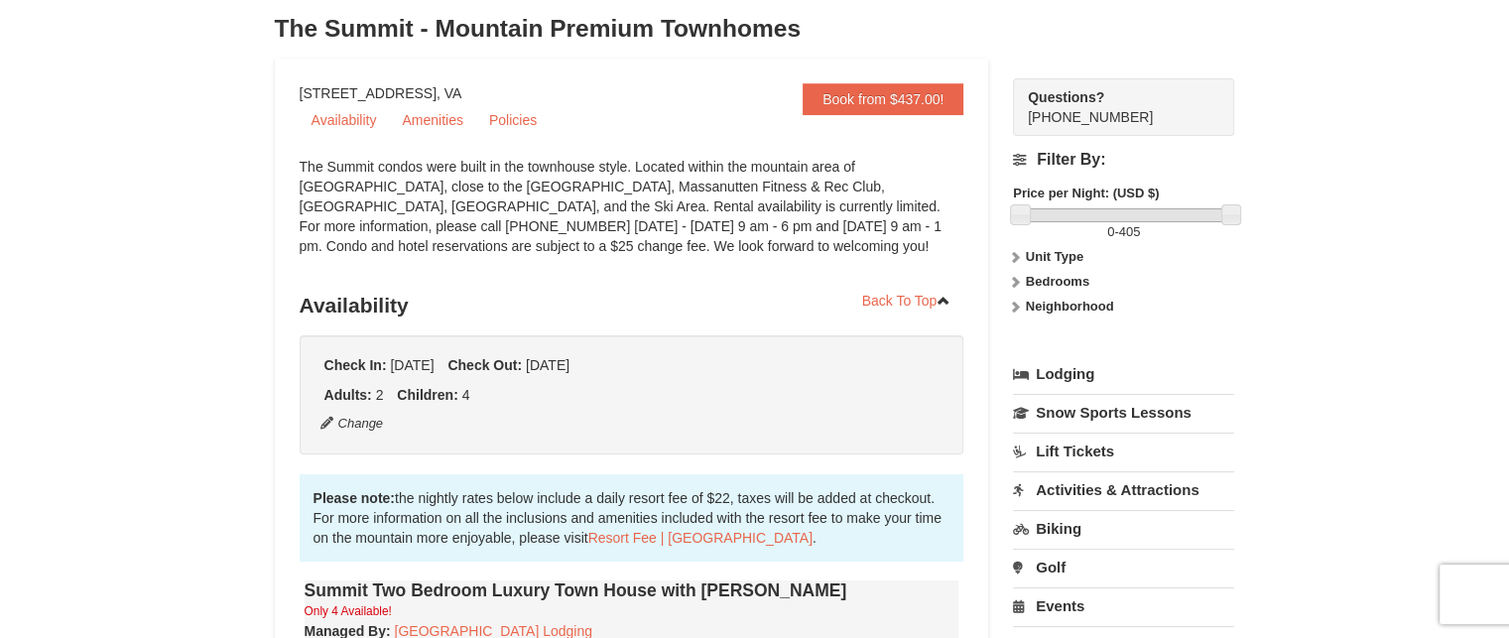
scroll to position [0, 0]
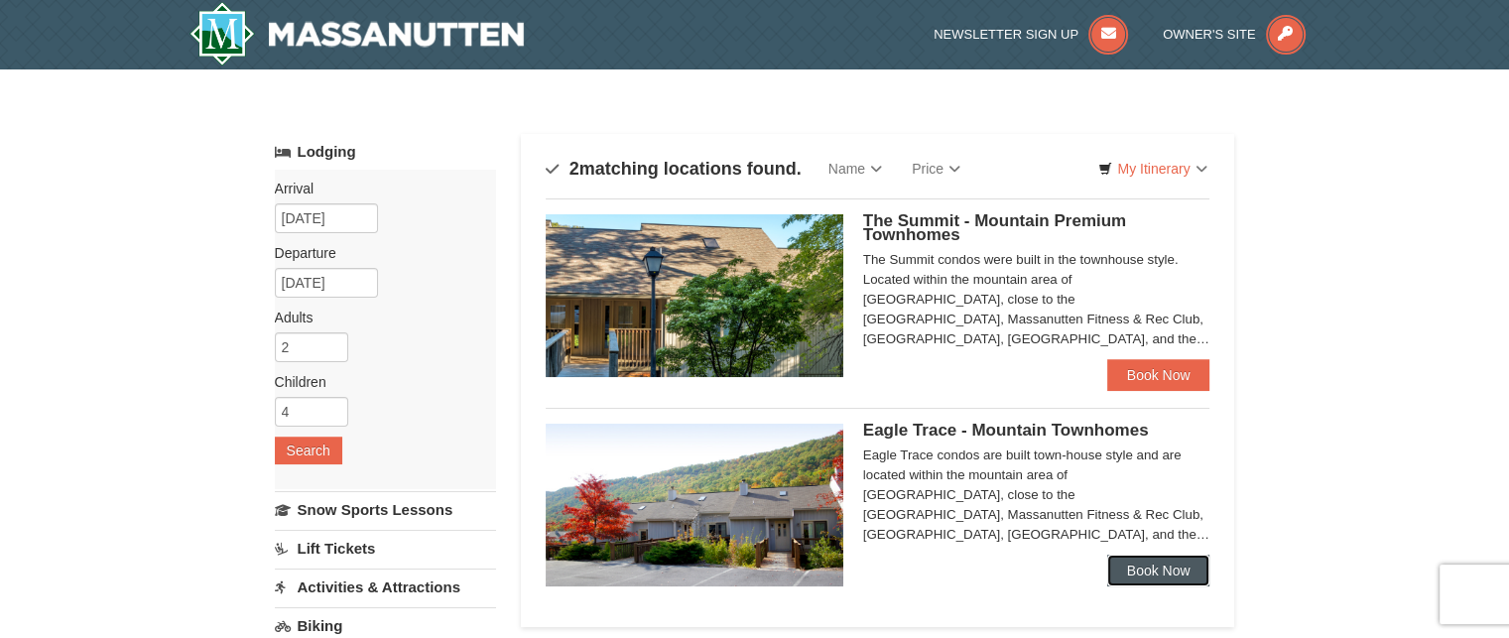
click at [1148, 570] on link "Book Now" at bounding box center [1158, 571] width 103 height 32
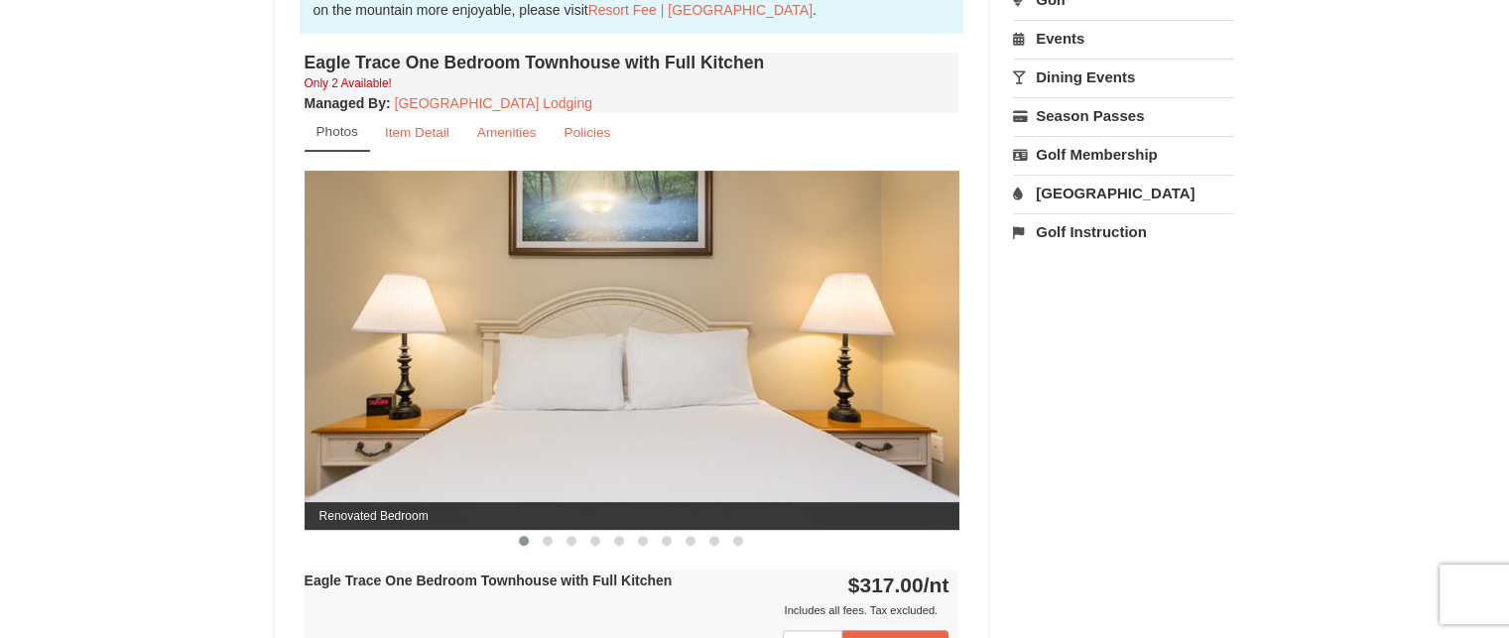
scroll to position [606, 0]
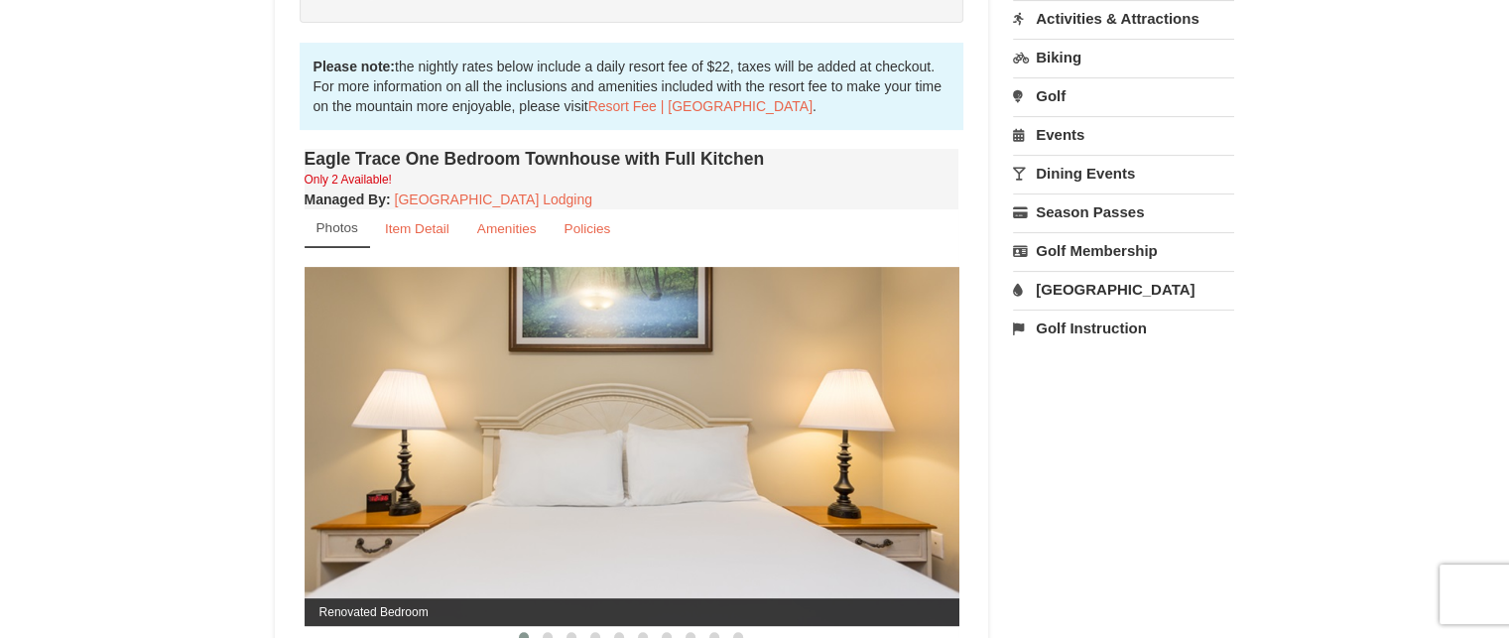
drag, startPoint x: 1523, startPoint y: 126, endPoint x: 1520, endPoint y: 281, distance: 154.8
click at [1508, 281] on html "Browser Not Supported We notice you are using a browser which will not provide …" at bounding box center [754, 579] width 1509 height 2370
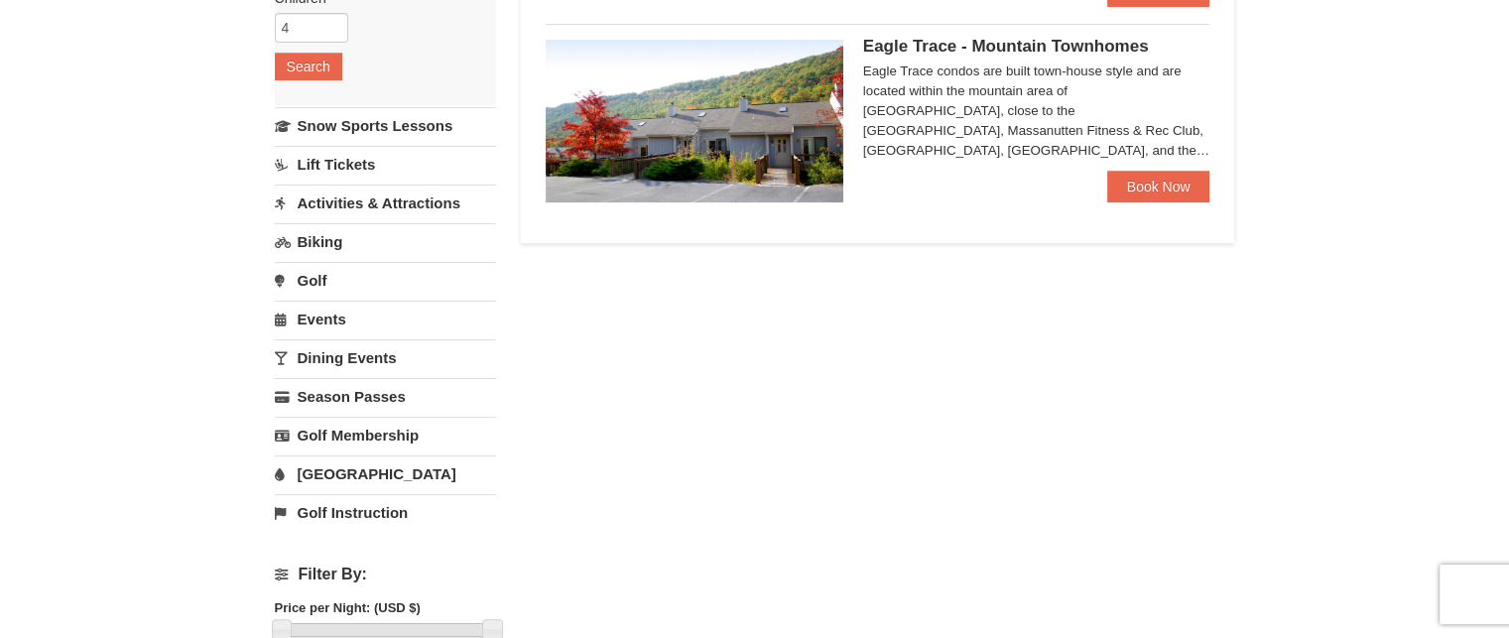
scroll to position [397, 0]
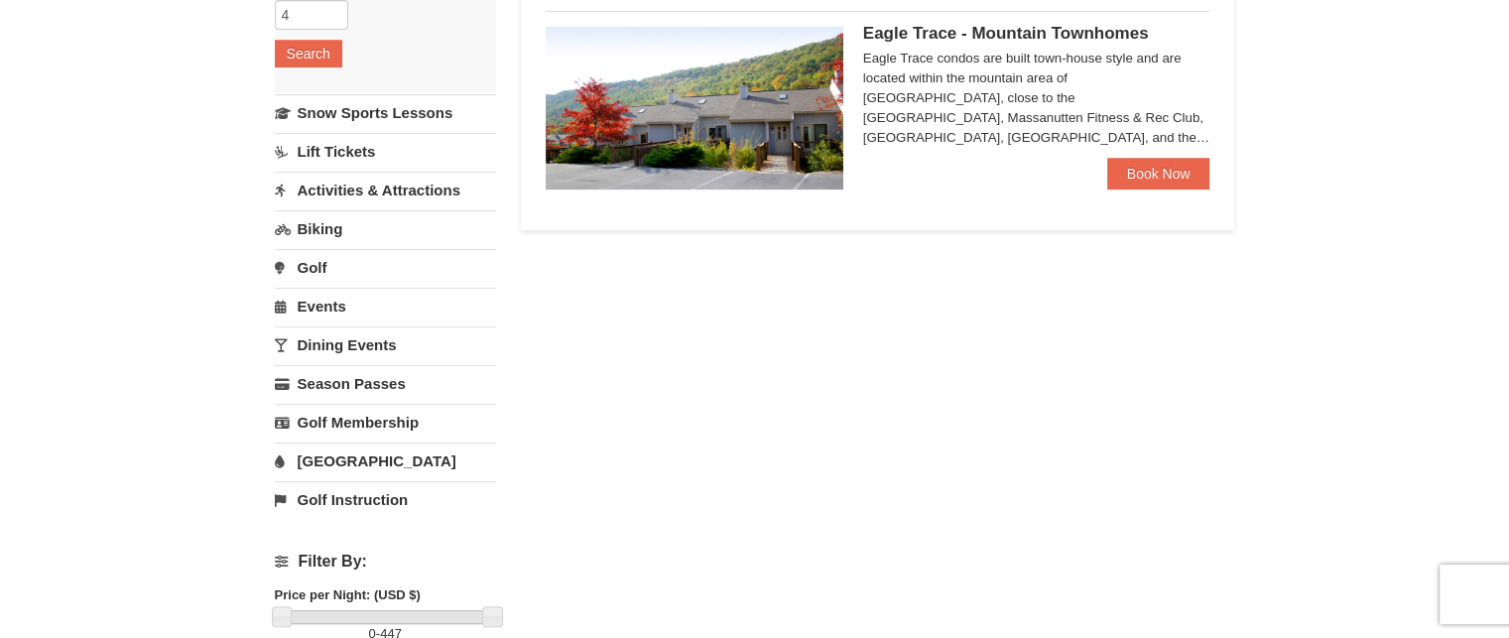
click at [801, 431] on div "Lodging Arrival Please format dates MM/DD/YYYY Please format dates MM/DD/YYYY 1…" at bounding box center [755, 247] width 960 height 1021
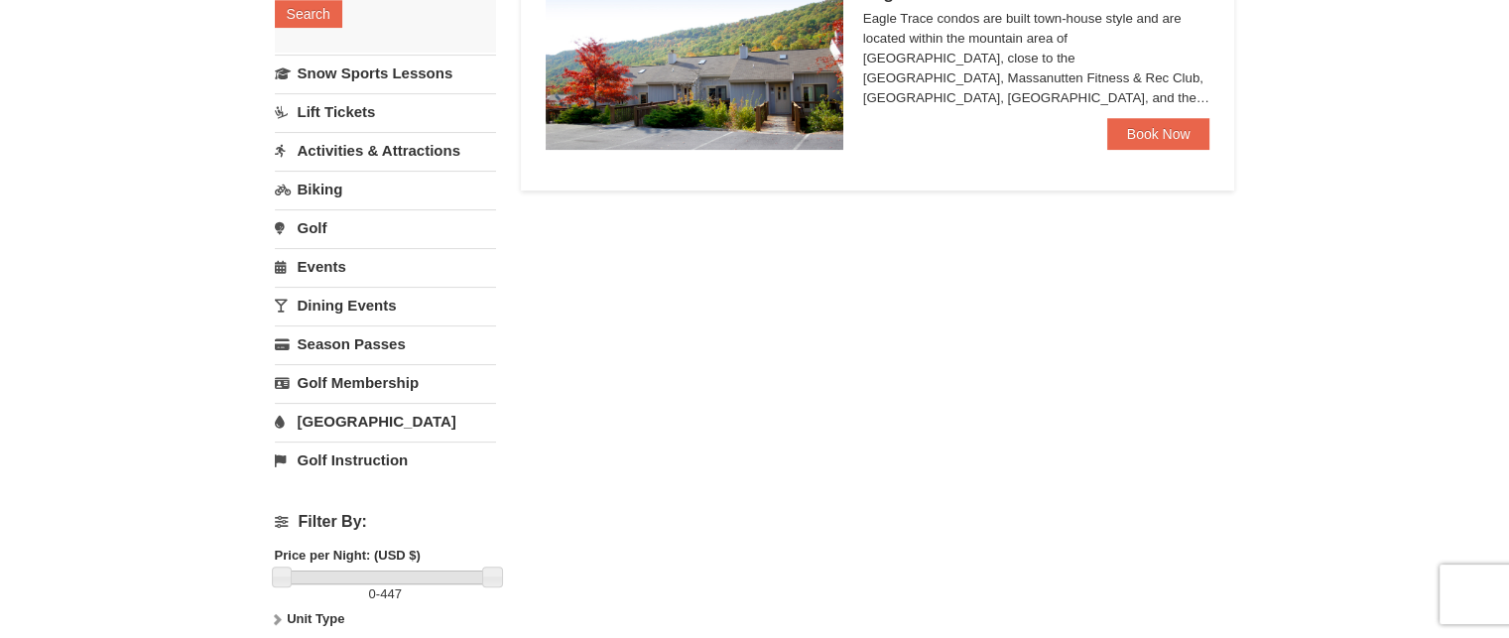
click at [801, 431] on div "Lodging Arrival Please format dates MM/DD/YYYY Please format dates MM/DD/YYYY 1…" at bounding box center [755, 207] width 960 height 1021
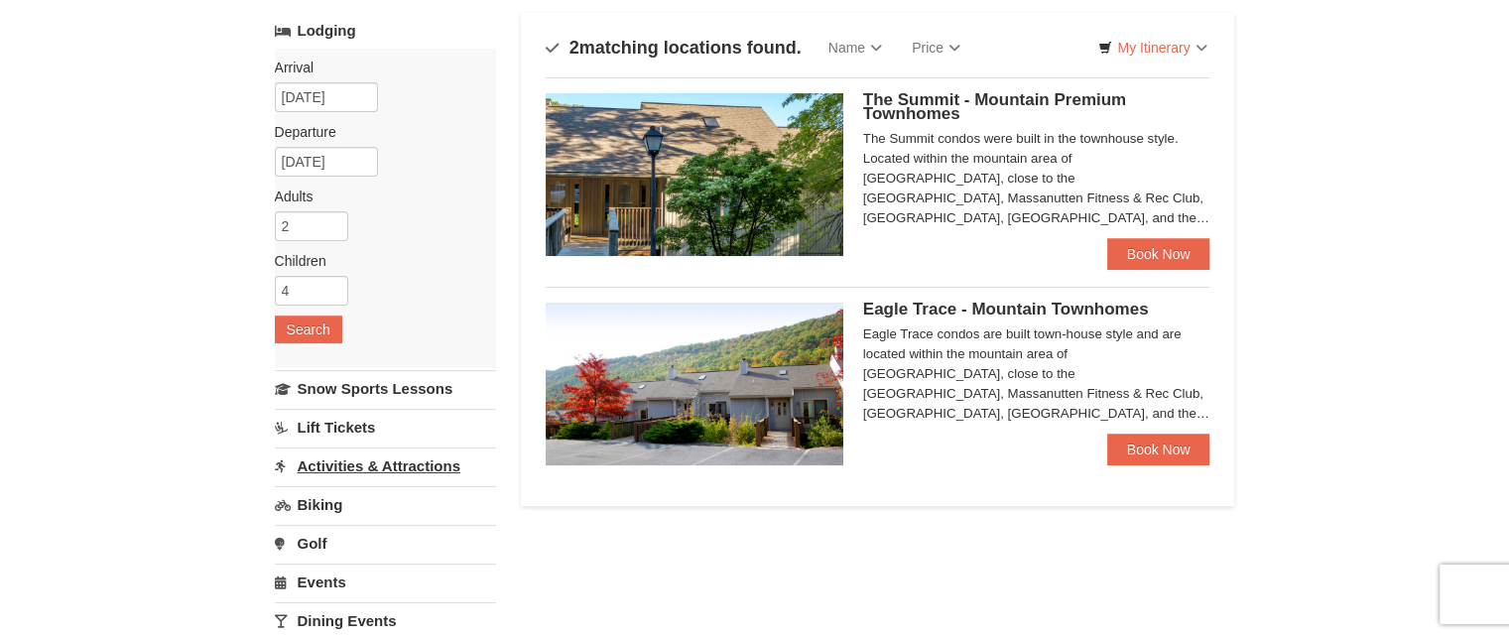
scroll to position [0, 0]
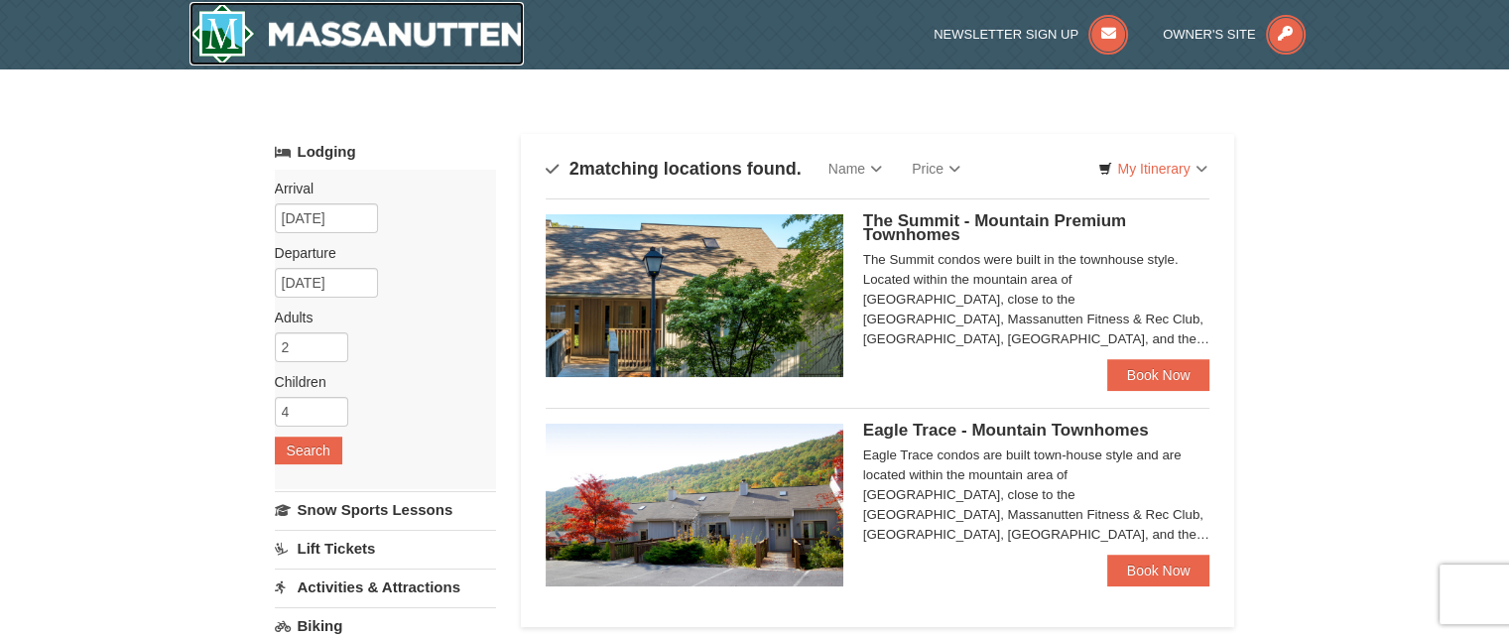
click at [343, 31] on img at bounding box center [356, 33] width 335 height 63
